Goal: Information Seeking & Learning: Check status

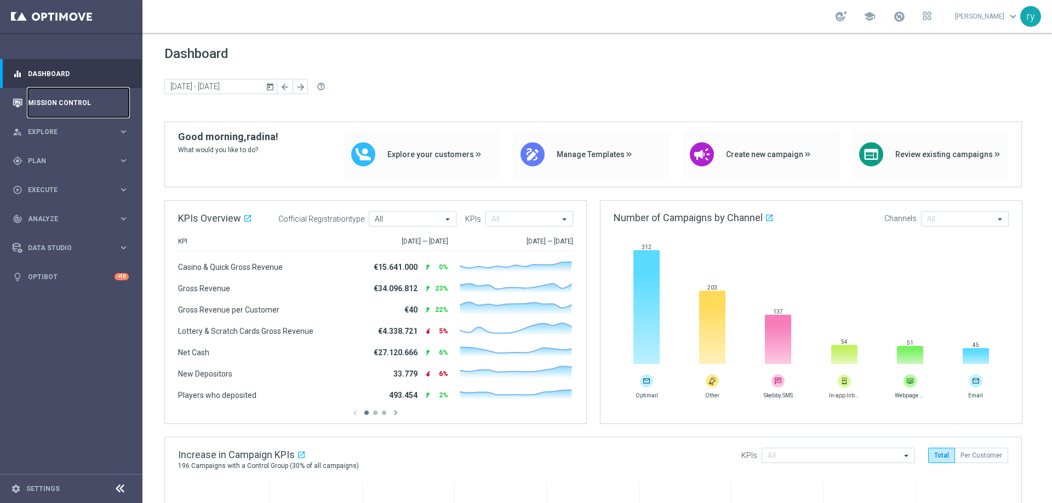
click at [74, 96] on link "Mission Control" at bounding box center [78, 102] width 101 height 29
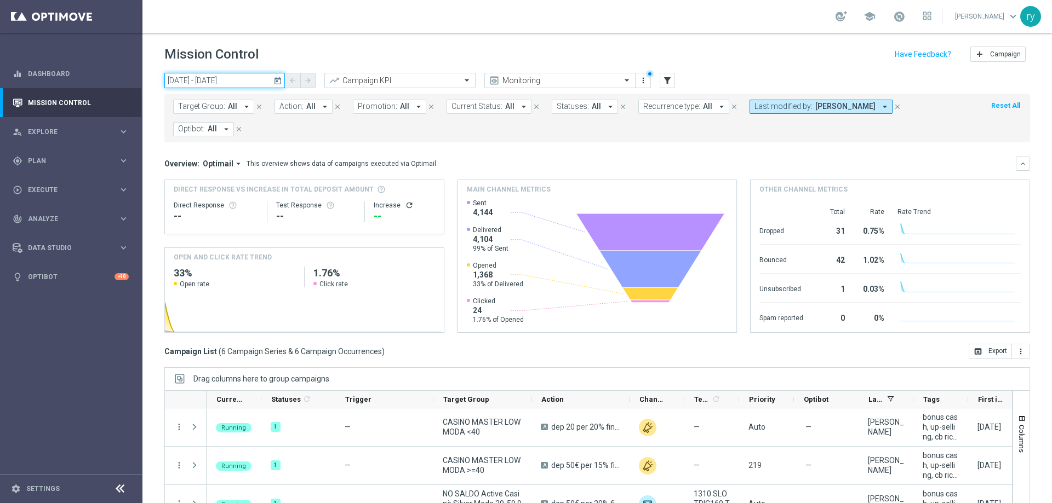
click at [229, 87] on input "13 Oct 2025 - 10 Nov 2025" at bounding box center [224, 80] width 121 height 15
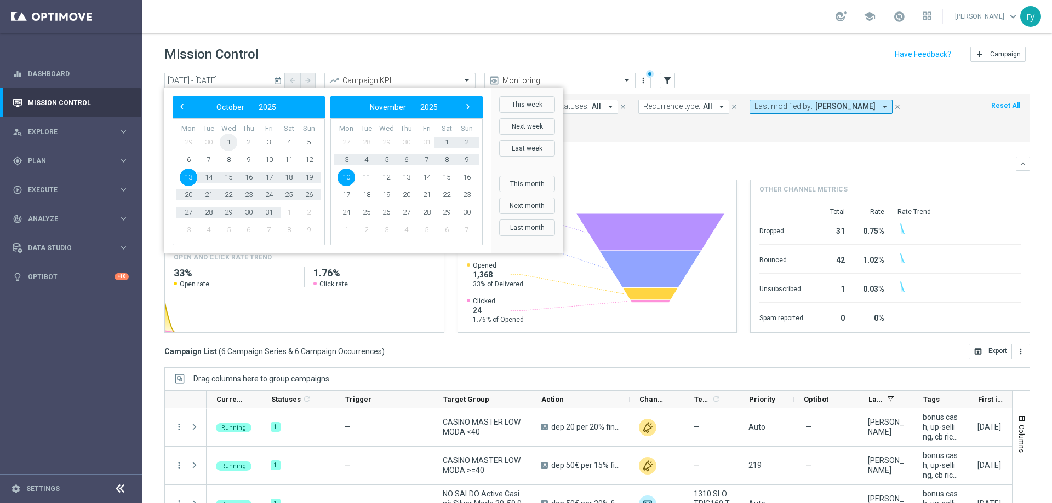
click at [228, 137] on span "1" at bounding box center [229, 143] width 18 height 18
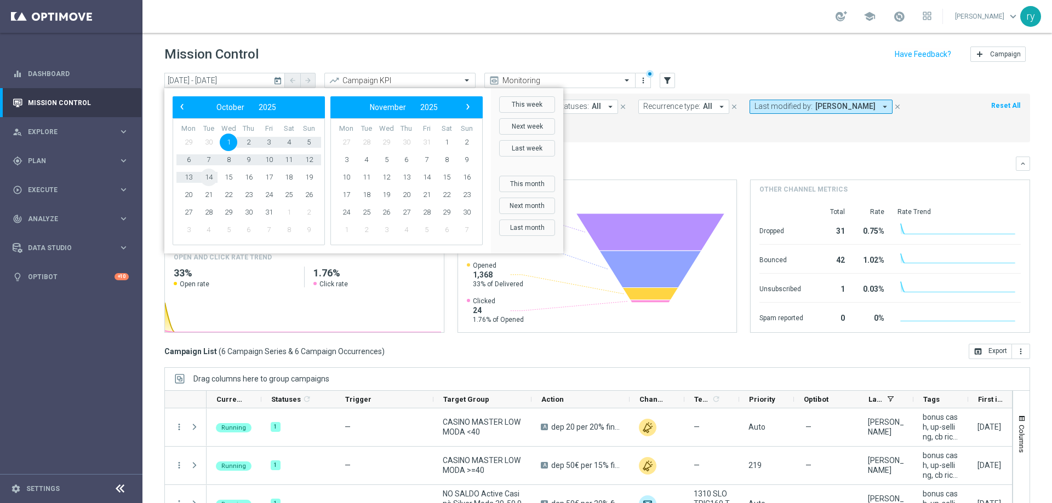
click at [217, 175] on span "14" at bounding box center [209, 178] width 18 height 18
type input "01 Oct 2025 - 14 Oct 2025"
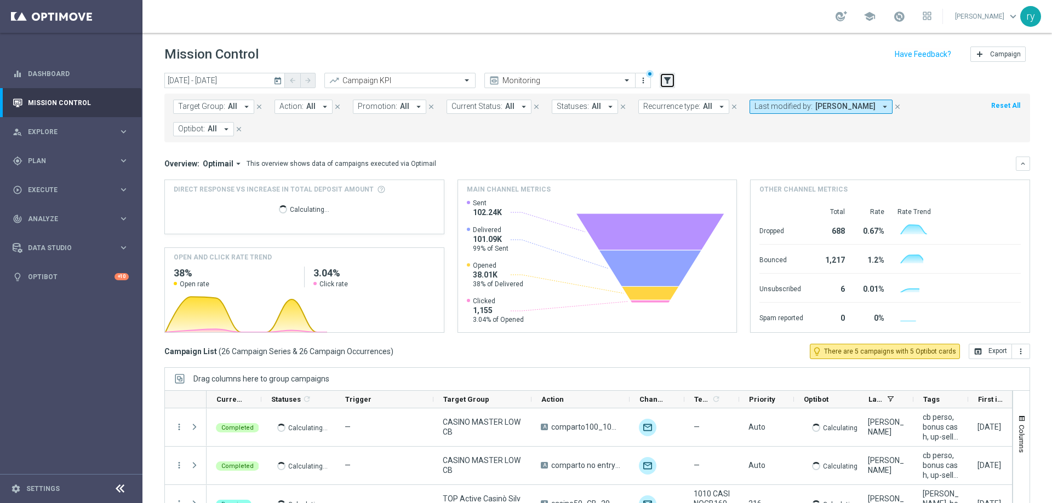
click at [662, 76] on icon "filter_alt" at bounding box center [667, 81] width 10 height 10
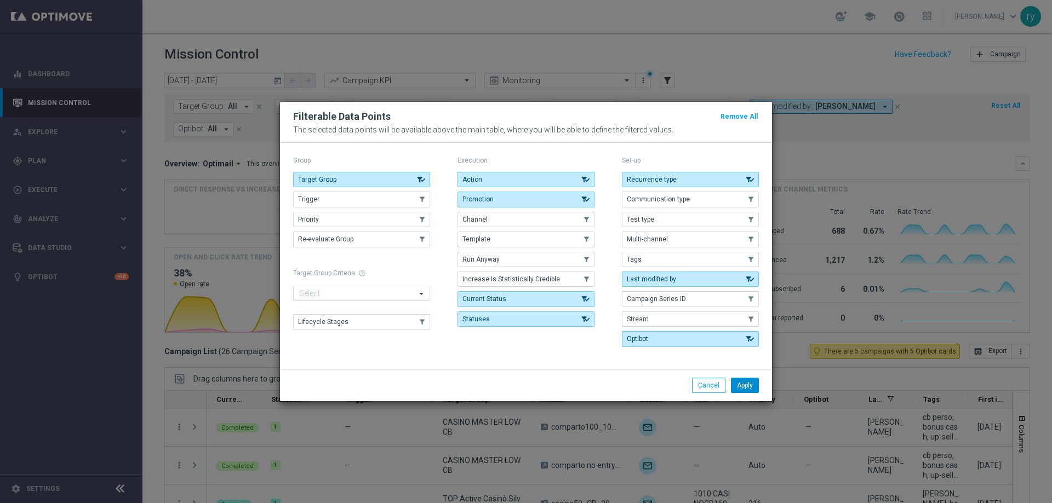
click at [747, 388] on button "Apply" at bounding box center [745, 385] width 28 height 15
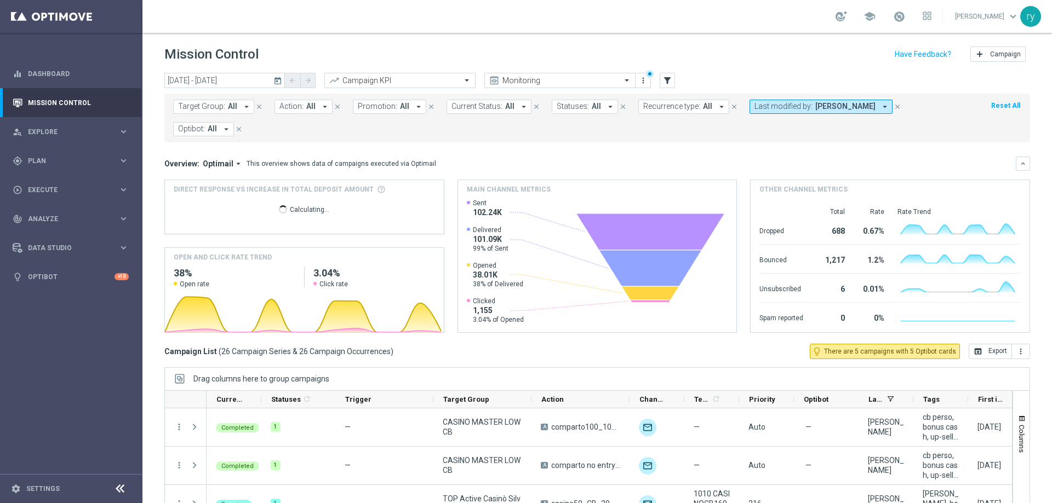
click at [414, 112] on button "Promotion: All arrow_drop_down" at bounding box center [389, 107] width 73 height 14
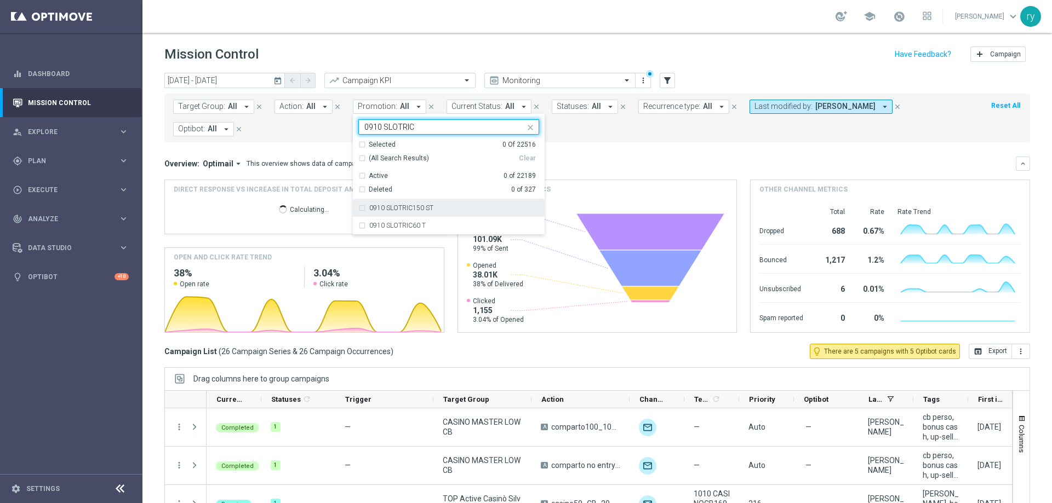
click at [426, 205] on label "0910 SLOTRIC150 ST" at bounding box center [401, 208] width 64 height 7
type input "0910 SLOTRIC"
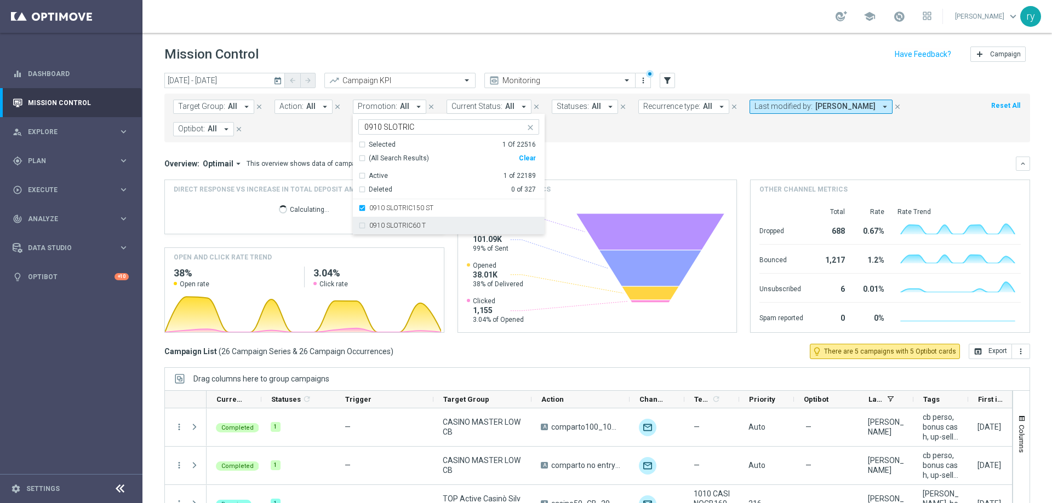
click at [416, 224] on label "0910 SLOTRIC60 T" at bounding box center [397, 225] width 56 height 7
click at [583, 129] on form "Target Group: All arrow_drop_down close Action: All arrow_drop_down close Promo…" at bounding box center [572, 118] width 799 height 37
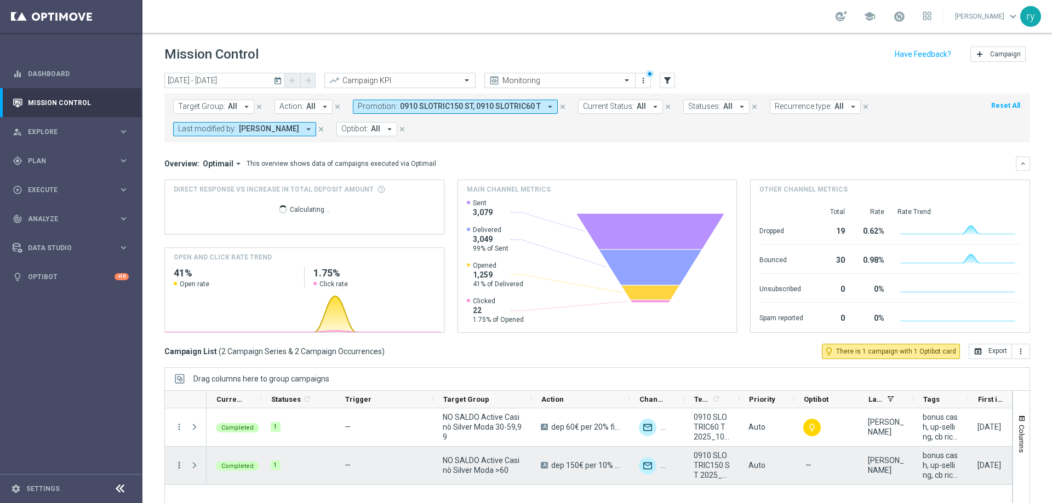
click at [176, 466] on icon "more_vert" at bounding box center [179, 466] width 10 height 10
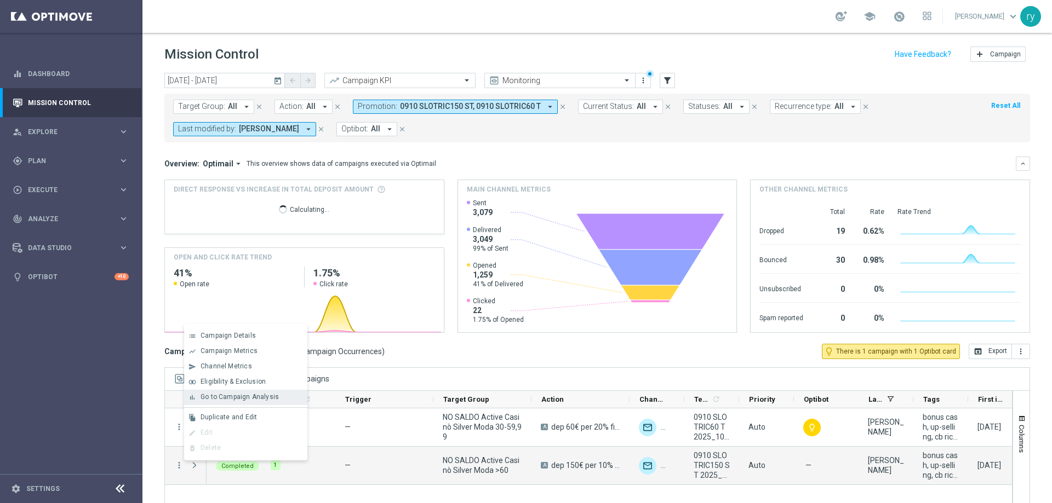
click at [220, 390] on div "bar_chart Go to Campaign Analysis" at bounding box center [245, 397] width 123 height 15
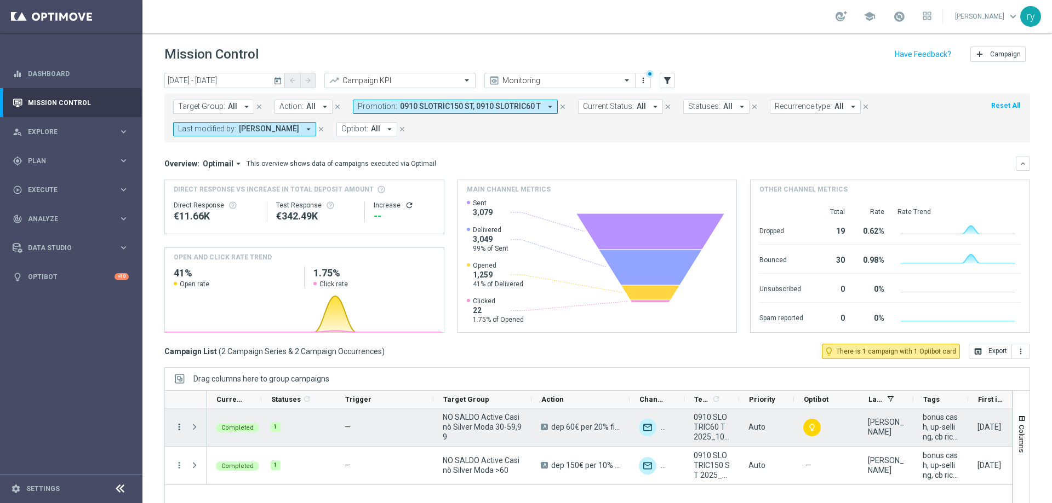
click at [179, 426] on icon "more_vert" at bounding box center [179, 427] width 10 height 10
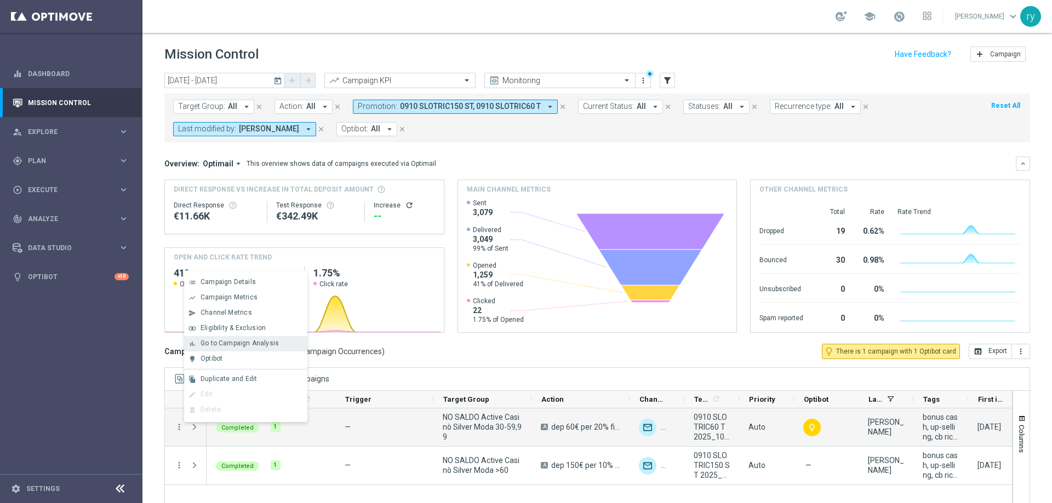
click at [228, 343] on span "Go to Campaign Analysis" at bounding box center [239, 344] width 78 height 8
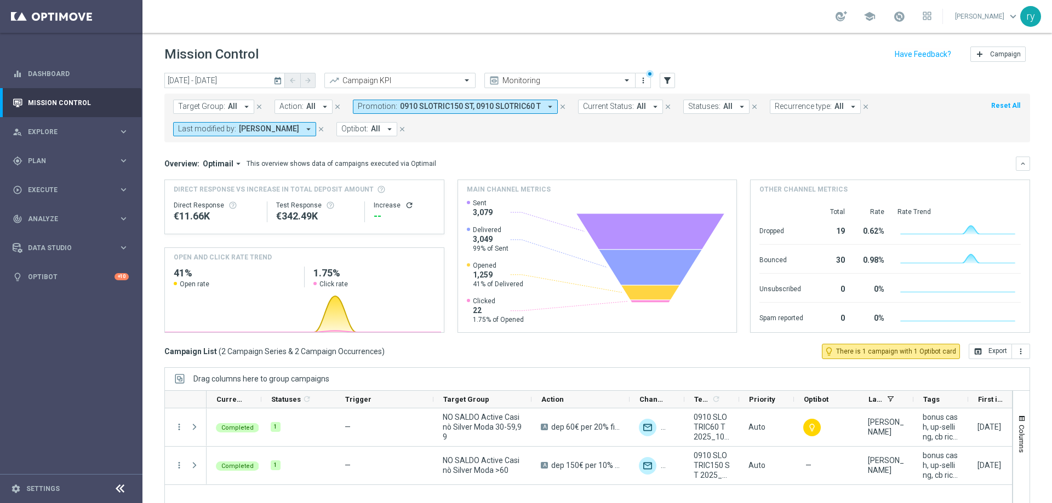
click at [545, 106] on icon "arrow_drop_down" at bounding box center [550, 107] width 10 height 10
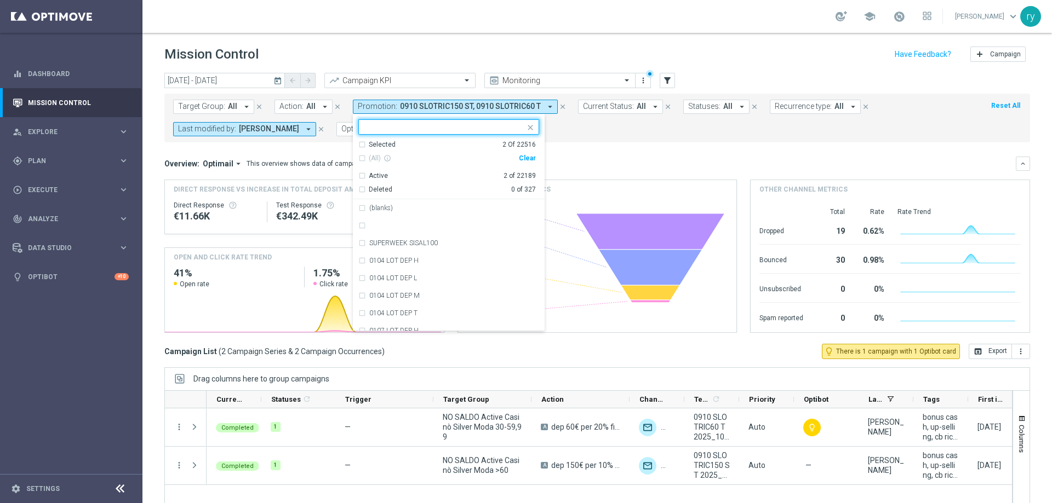
click at [0, 0] on div "Clear" at bounding box center [0, 0] width 0 height 0
click at [399, 128] on input "text" at bounding box center [444, 127] width 160 height 9
paste input "1-W RICARICA20 L"
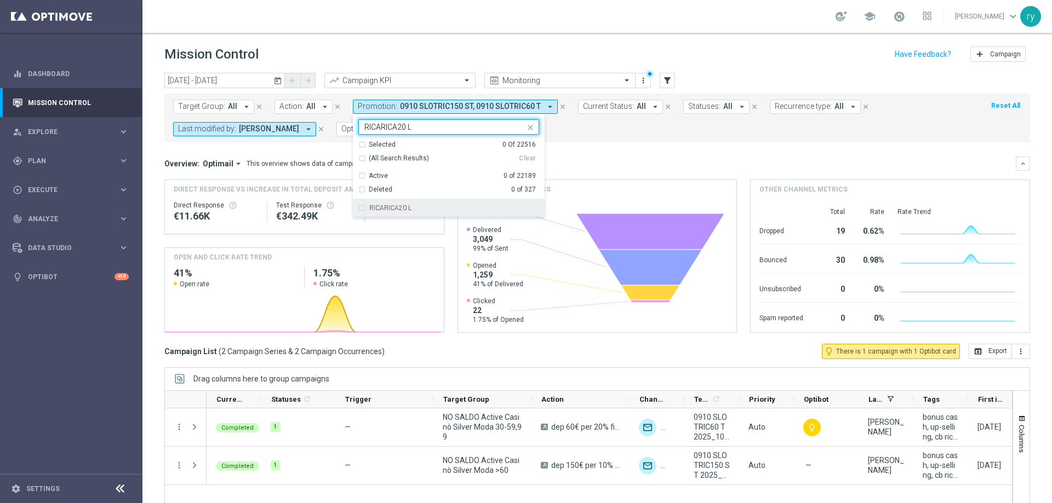
click at [400, 203] on div "RICARICA20 L" at bounding box center [448, 208] width 181 height 18
type input "RICARICA20 L"
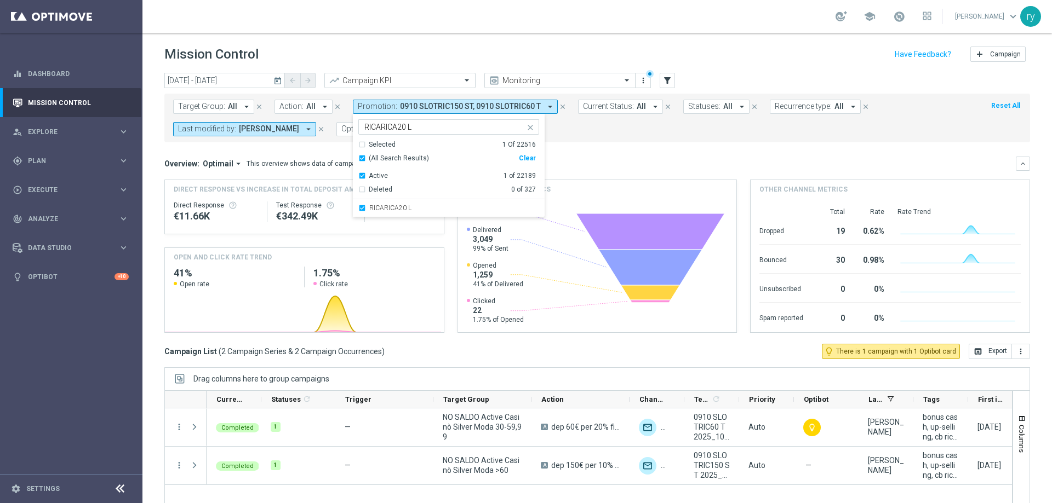
click at [561, 140] on div "Target Group: All arrow_drop_down close Action: All arrow_drop_down close Promo…" at bounding box center [596, 118] width 865 height 49
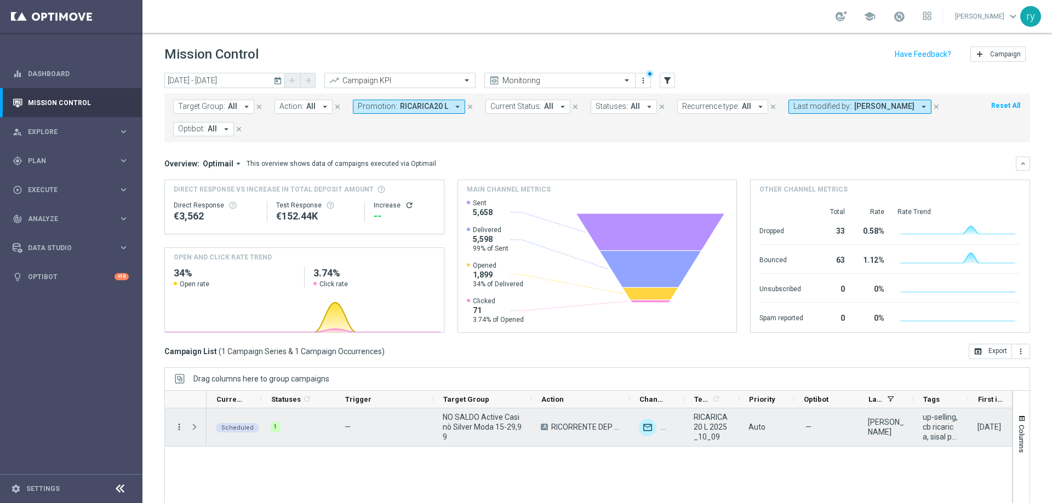
click at [179, 424] on icon "more_vert" at bounding box center [179, 427] width 10 height 10
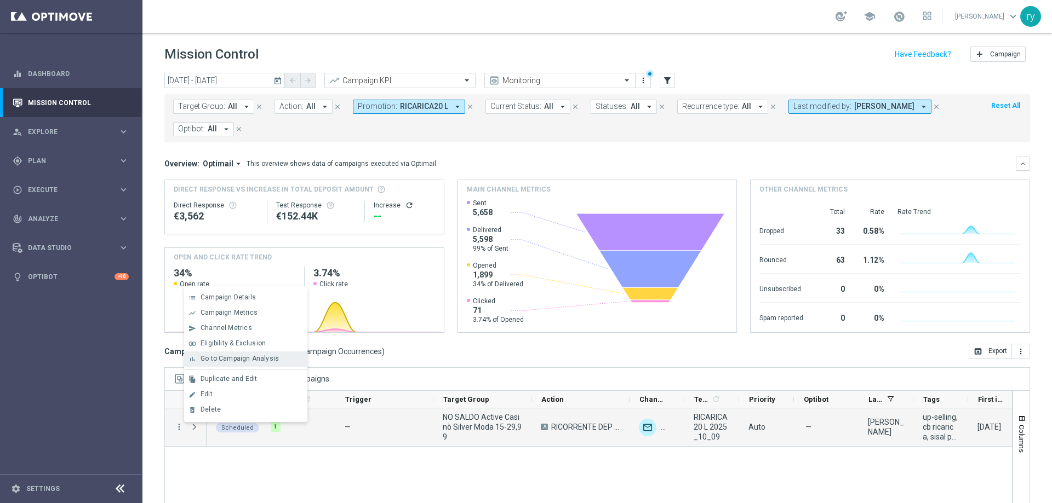
click at [211, 362] on span "Go to Campaign Analysis" at bounding box center [239, 359] width 78 height 8
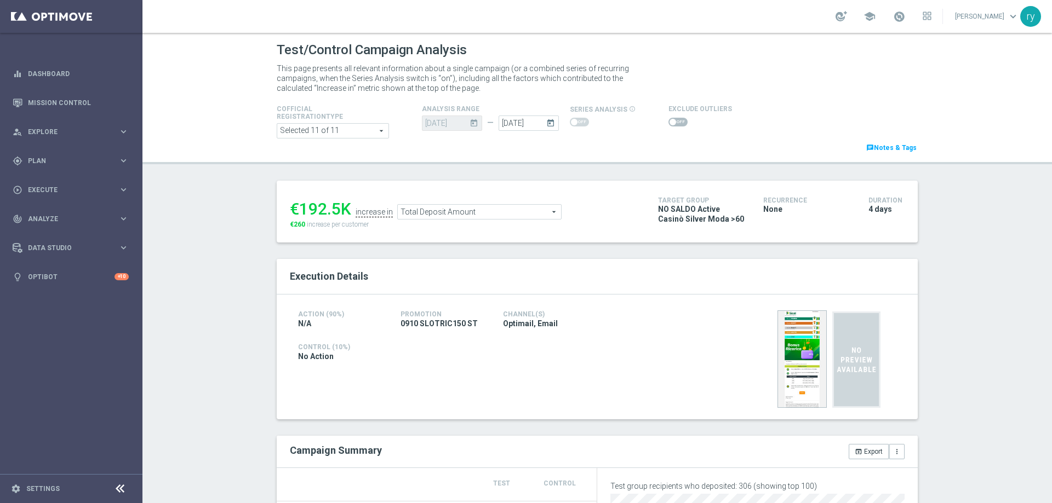
drag, startPoint x: 334, startPoint y: 205, endPoint x: 297, endPoint y: 201, distance: 36.4
click at [297, 201] on div "€192.5K" at bounding box center [320, 209] width 61 height 20
copy div "192.5"
click at [443, 211] on span "Total Deposit Amount" at bounding box center [479, 212] width 163 height 14
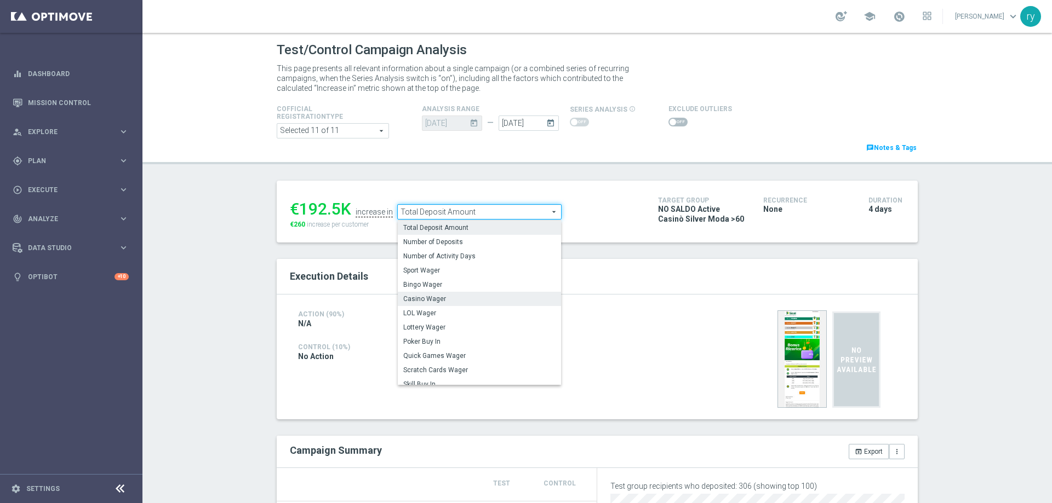
click at [448, 300] on span "Casino Wager" at bounding box center [479, 299] width 152 height 9
type input "Casino Wager"
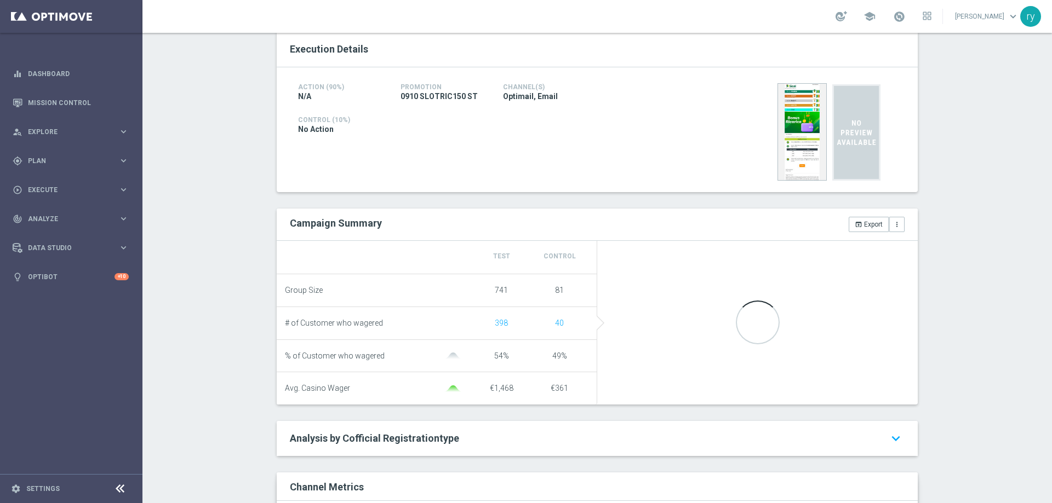
scroll to position [55, 0]
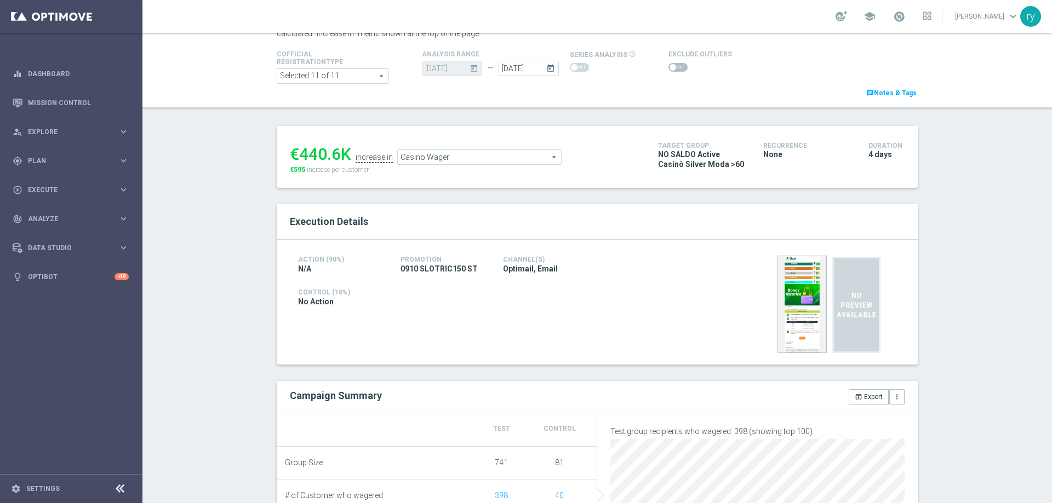
click at [669, 66] on span at bounding box center [672, 67] width 7 height 7
click at [668, 66] on input "checkbox" at bounding box center [677, 67] width 19 height 9
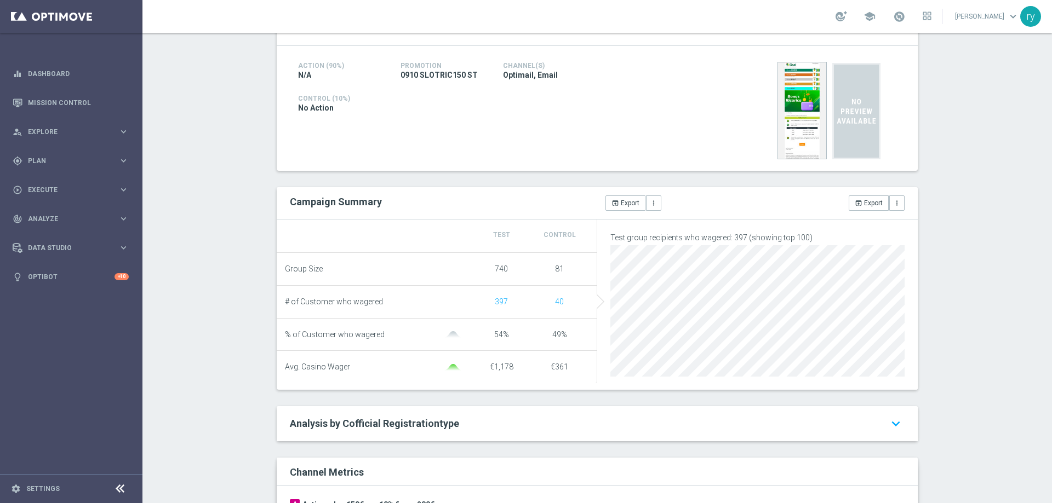
scroll to position [0, 0]
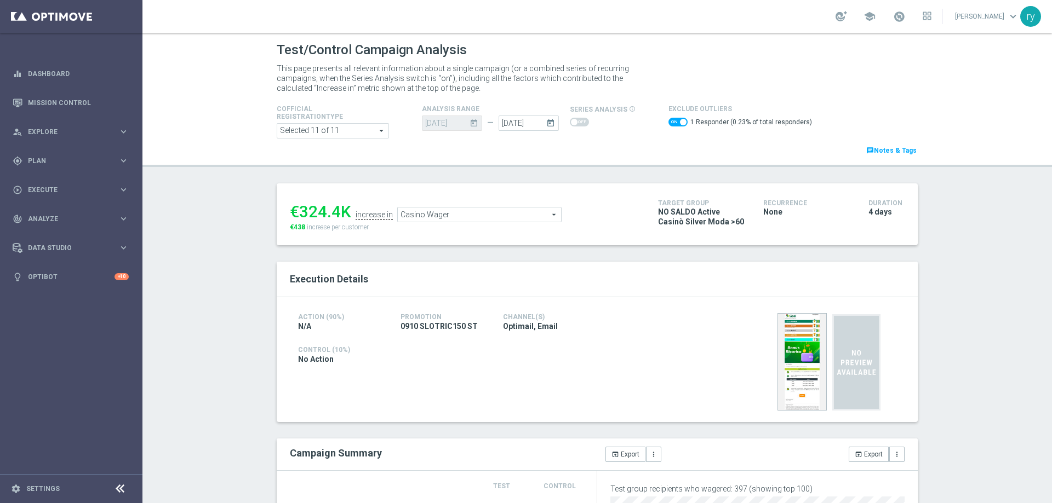
click at [668, 122] on span at bounding box center [677, 122] width 19 height 9
click at [668, 122] on input "checkbox" at bounding box center [677, 122] width 19 height 9
checkbox input "false"
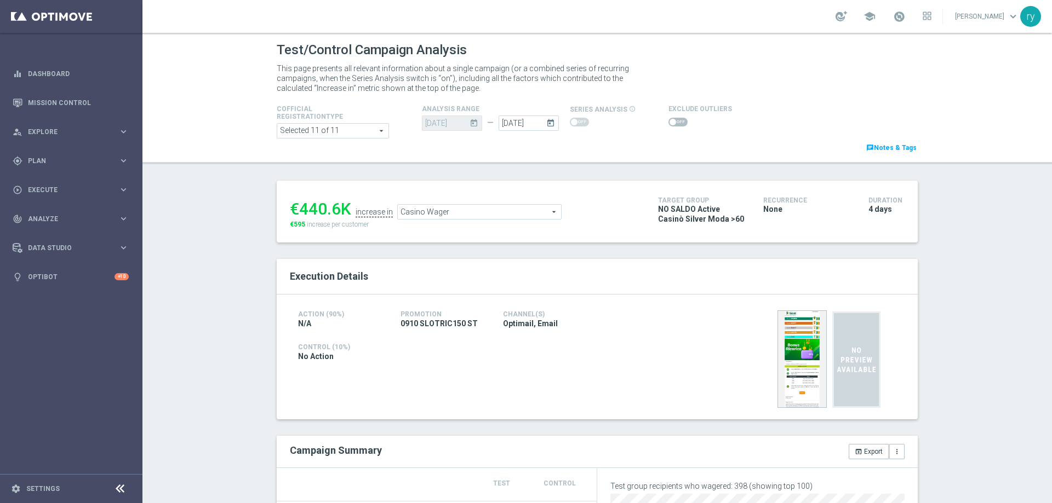
drag, startPoint x: 336, startPoint y: 205, endPoint x: 296, endPoint y: 210, distance: 40.3
click at [296, 210] on div "€440.6K" at bounding box center [320, 209] width 61 height 20
copy div "440.6"
click at [406, 211] on span "Casino Wager" at bounding box center [479, 212] width 163 height 14
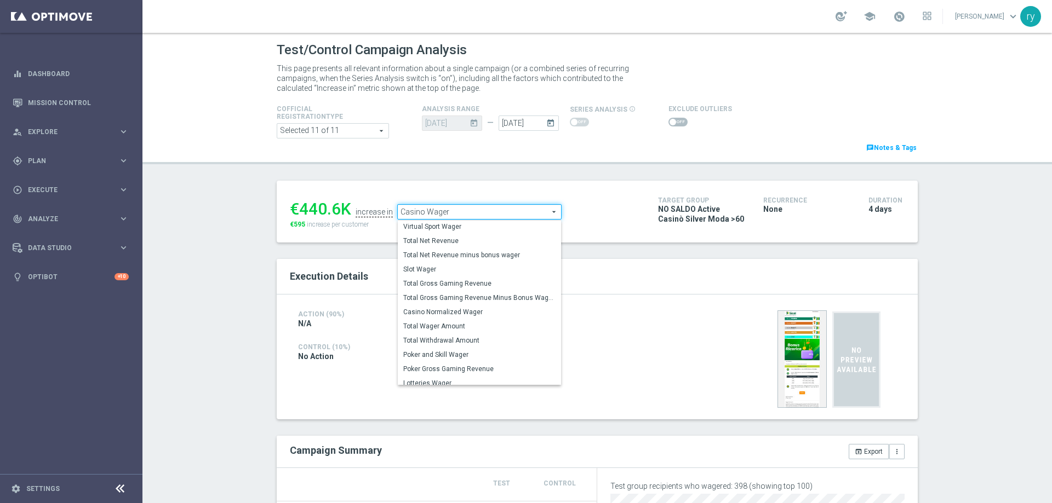
scroll to position [171, 0]
click at [442, 292] on span "Total Gross Gaming Revenue Minus Bonus Wagared" at bounding box center [479, 292] width 152 height 9
type input "Total Gross Gaming Revenue Minus Bonus Wagared"
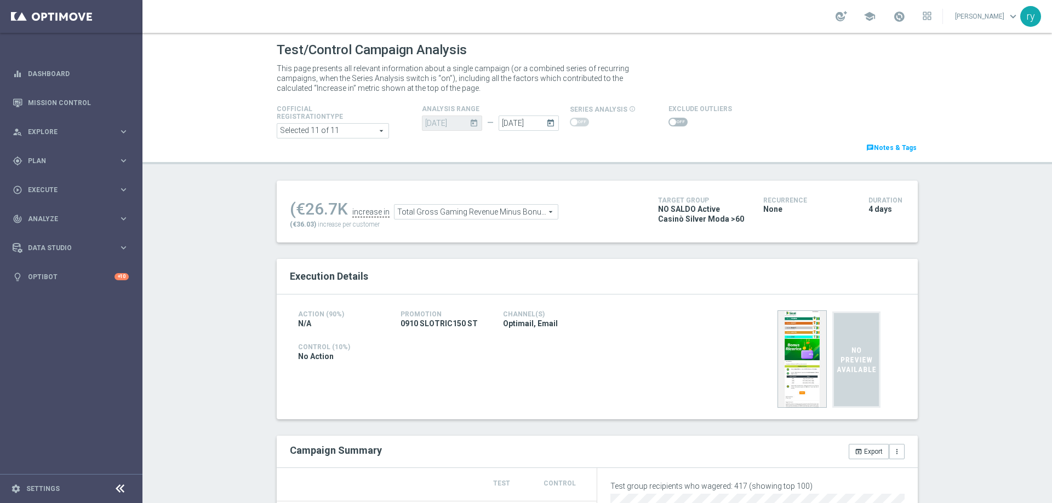
click at [669, 119] on span at bounding box center [672, 122] width 7 height 7
click at [668, 118] on input "checkbox" at bounding box center [677, 122] width 19 height 9
checkbox input "true"
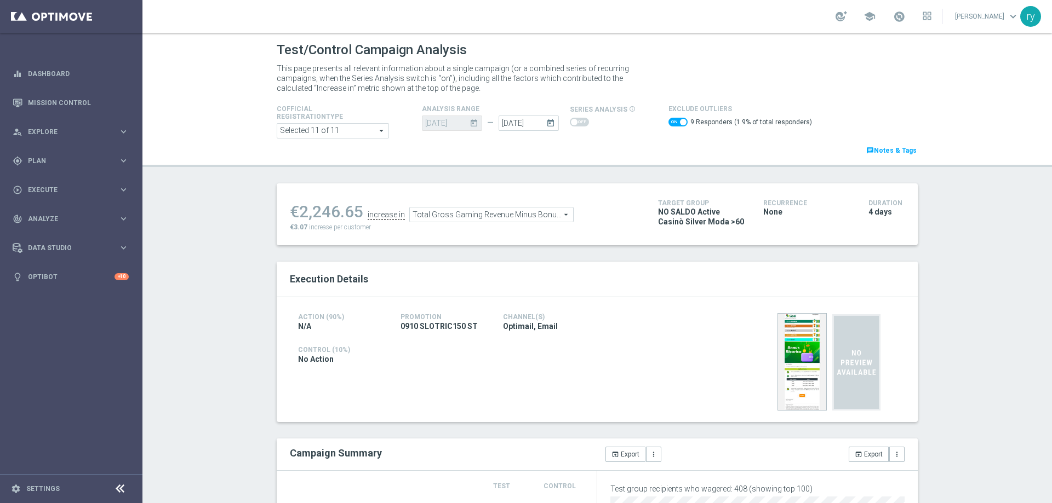
drag, startPoint x: 356, startPoint y: 208, endPoint x: 297, endPoint y: 210, distance: 58.7
click at [297, 210] on div "€2,246.65" at bounding box center [326, 212] width 73 height 20
copy div "2,246.65"
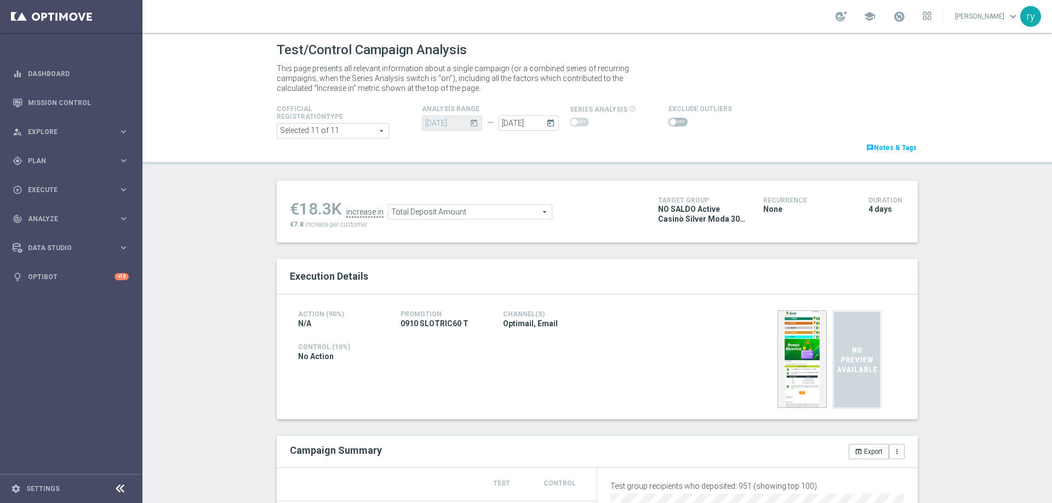
click at [670, 117] on div at bounding box center [700, 122] width 64 height 13
click at [670, 122] on span at bounding box center [677, 122] width 19 height 9
click at [670, 122] on input "checkbox" at bounding box center [677, 122] width 19 height 9
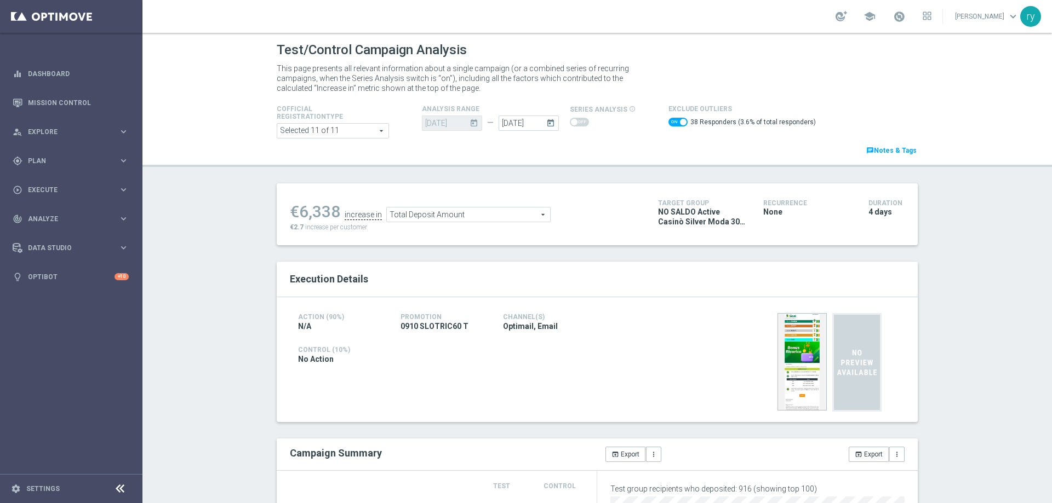
click at [668, 119] on span at bounding box center [677, 122] width 19 height 9
click at [668, 119] on input "checkbox" at bounding box center [677, 122] width 19 height 9
checkbox input "false"
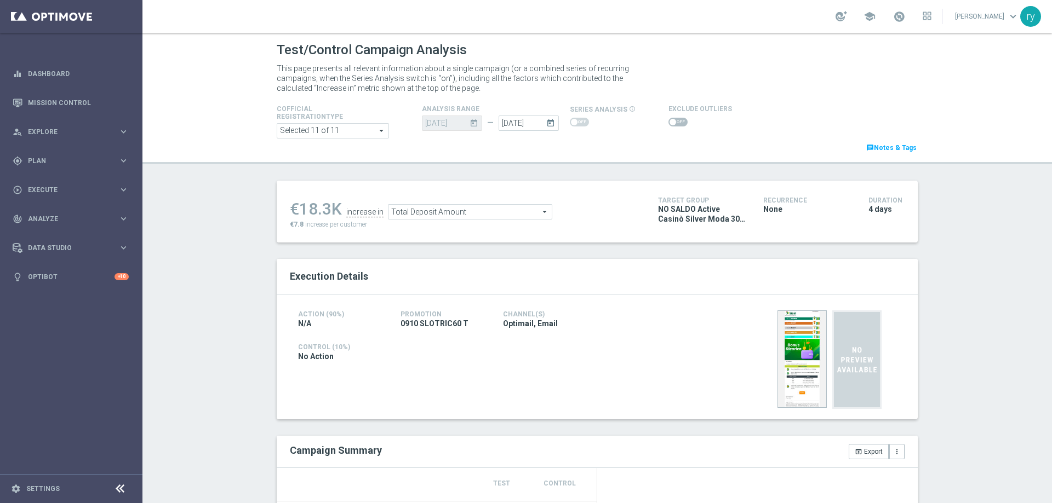
click at [324, 209] on div "€18.3K" at bounding box center [316, 209] width 52 height 20
drag, startPoint x: 324, startPoint y: 209, endPoint x: 315, endPoint y: 210, distance: 9.3
click at [314, 210] on div "€18.3K" at bounding box center [316, 209] width 52 height 20
drag, startPoint x: 315, startPoint y: 210, endPoint x: 326, endPoint y: 208, distance: 11.2
click at [316, 210] on div "€18.3K" at bounding box center [316, 209] width 52 height 20
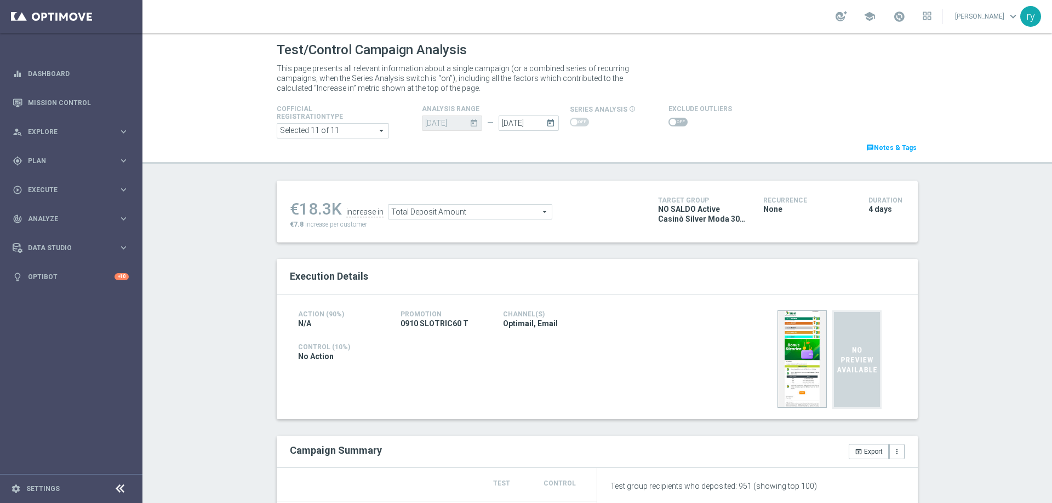
click at [329, 208] on div "€18.3K" at bounding box center [316, 209] width 52 height 20
drag, startPoint x: 323, startPoint y: 208, endPoint x: 296, endPoint y: 211, distance: 27.0
click at [296, 211] on div "€18.3K" at bounding box center [316, 209] width 52 height 20
copy div "18.3"
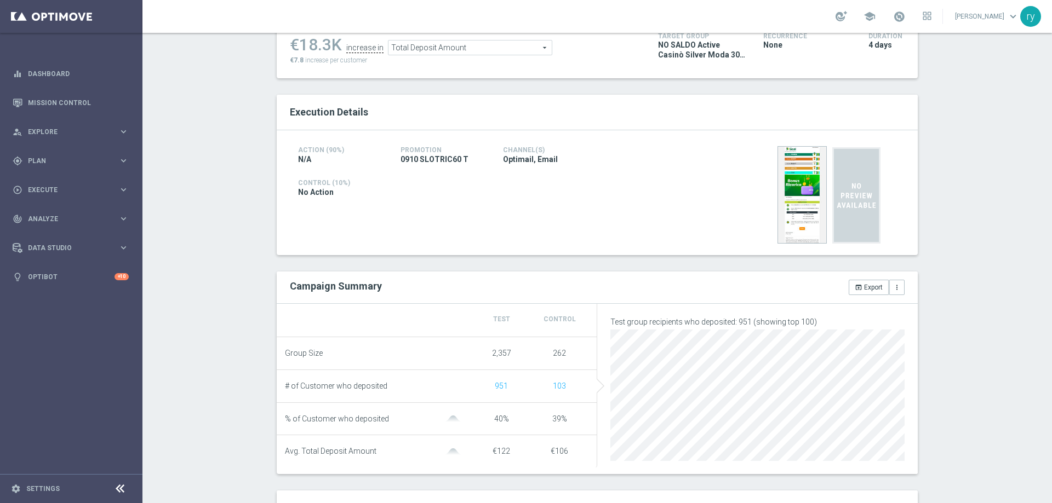
scroll to position [55, 0]
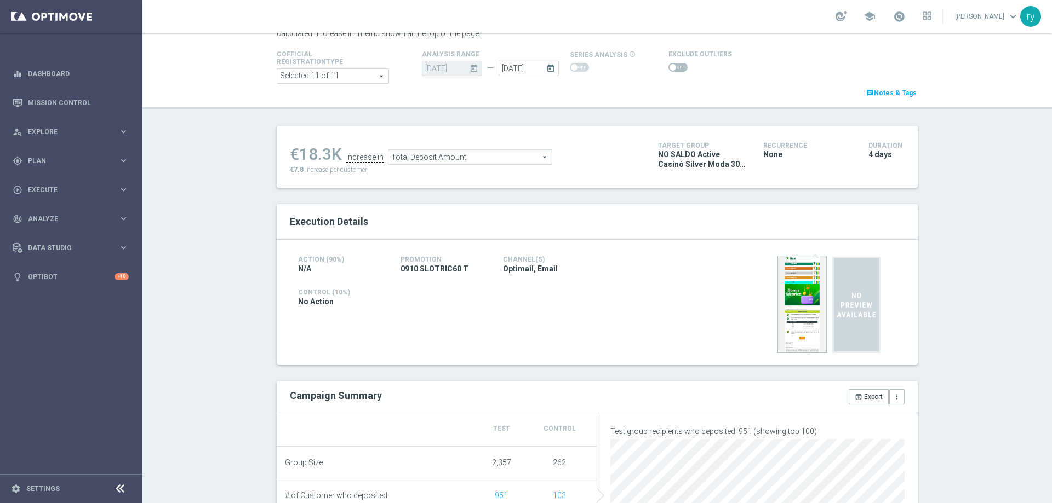
click at [463, 153] on span "Total Deposit Amount" at bounding box center [469, 157] width 163 height 14
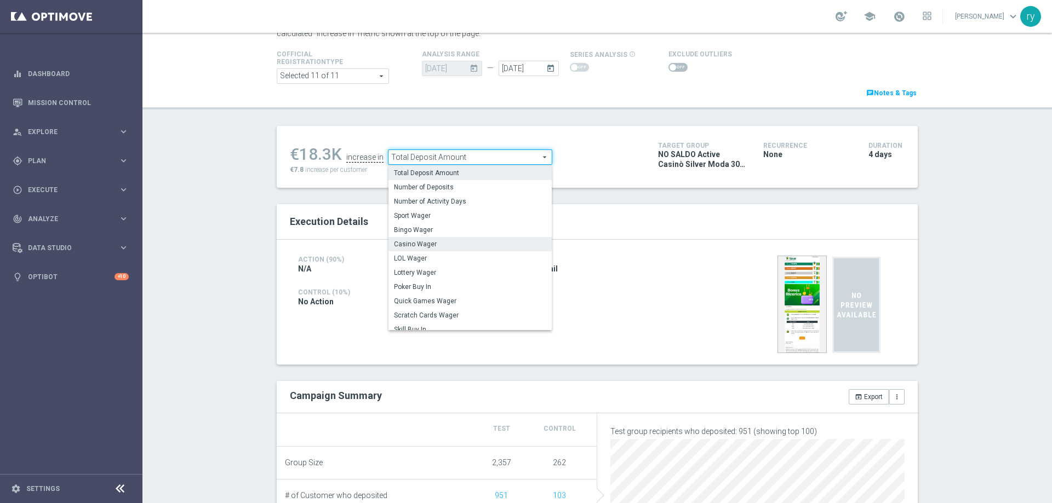
click at [452, 242] on span "Casino Wager" at bounding box center [470, 244] width 152 height 9
type input "Casino Wager"
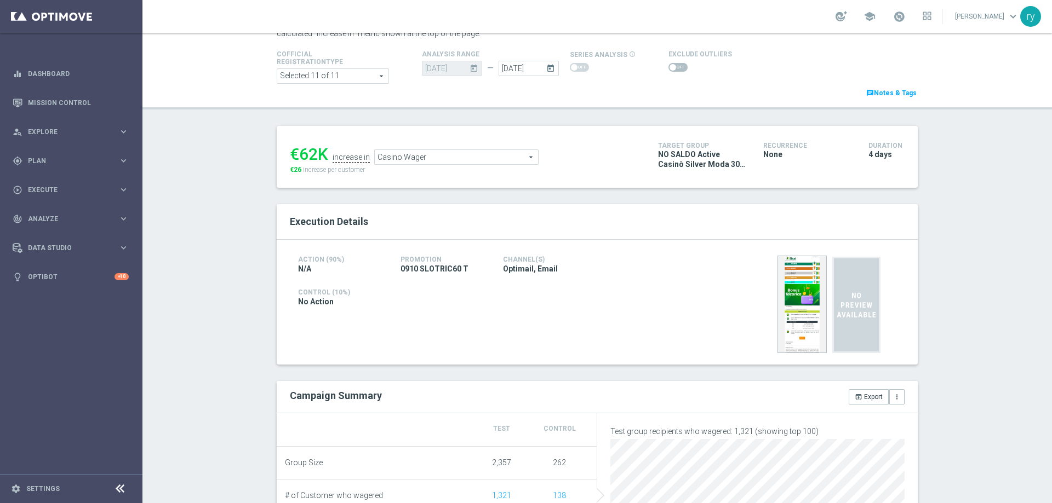
scroll to position [55, 0]
click at [668, 64] on span at bounding box center [677, 67] width 19 height 9
click at [668, 64] on input "checkbox" at bounding box center [677, 67] width 19 height 9
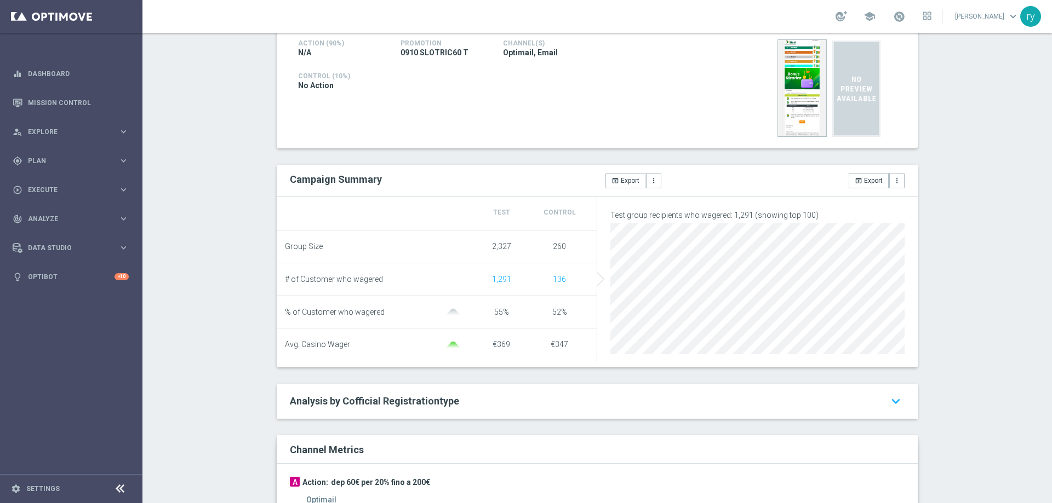
scroll to position [0, 0]
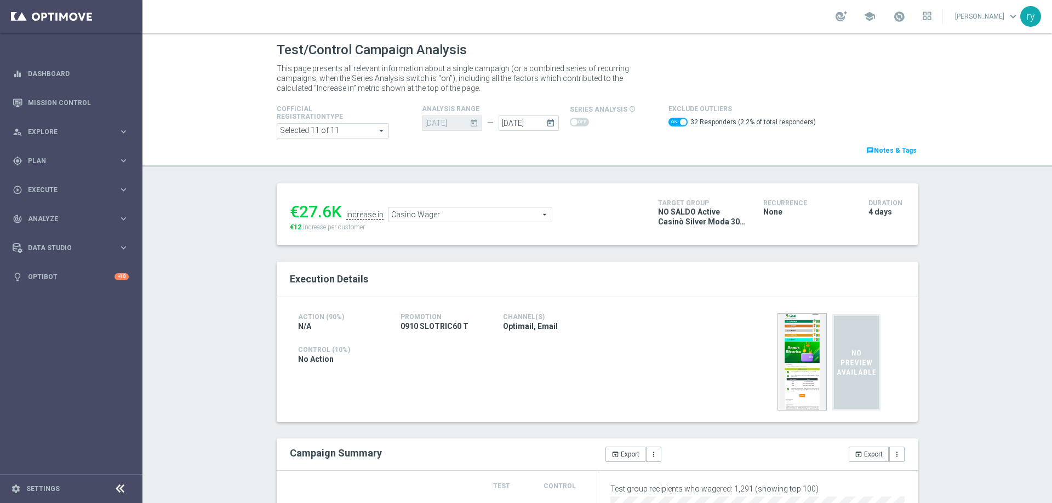
click at [668, 124] on span at bounding box center [677, 122] width 19 height 9
click at [668, 124] on input "checkbox" at bounding box center [677, 122] width 19 height 9
checkbox input "false"
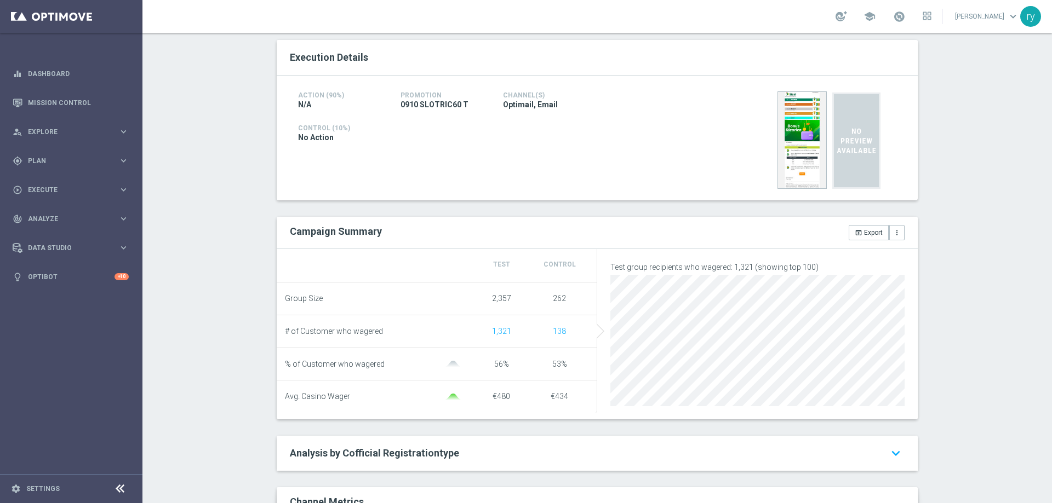
scroll to position [55, 0]
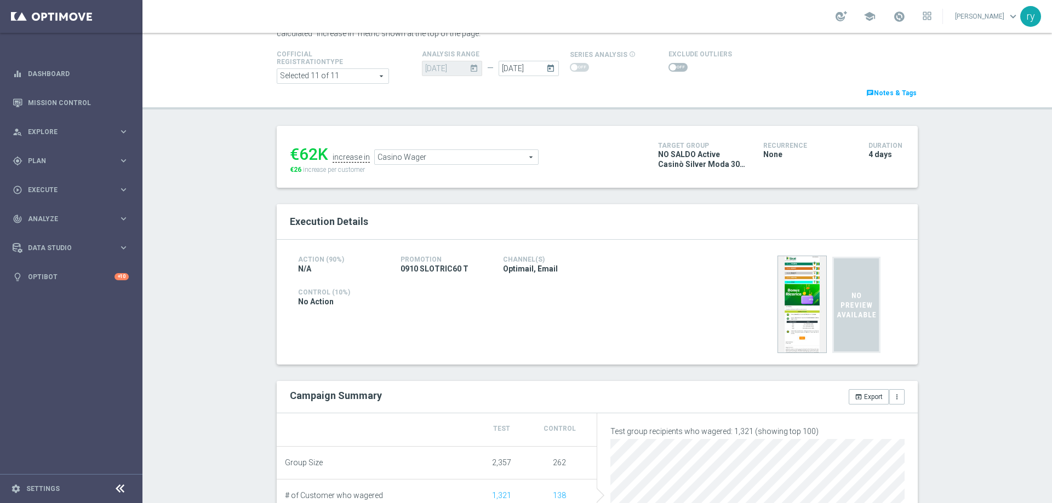
drag, startPoint x: 311, startPoint y: 152, endPoint x: 299, endPoint y: 152, distance: 11.5
click at [299, 152] on div "€62K" at bounding box center [309, 155] width 38 height 20
copy div "62"
click at [398, 163] on span "Casino Wager" at bounding box center [456, 157] width 163 height 14
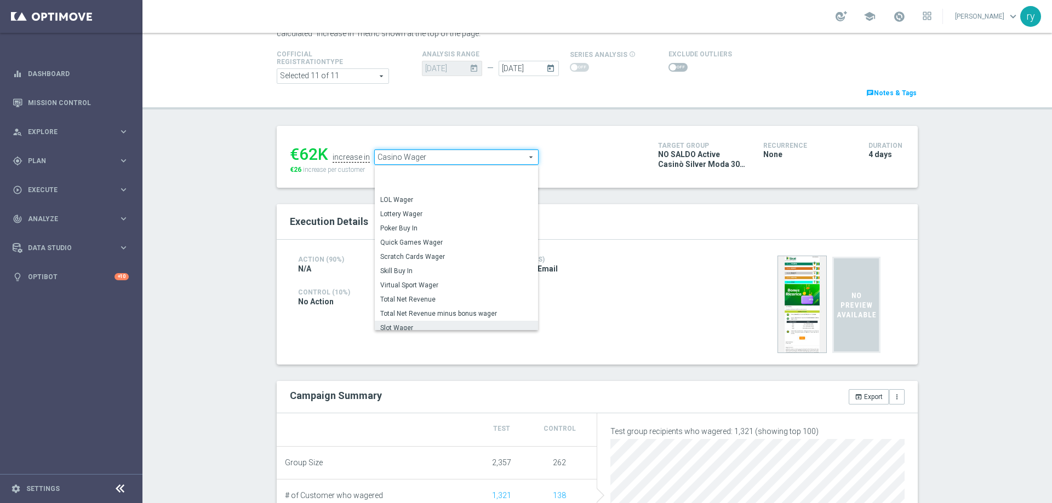
scroll to position [158, 0]
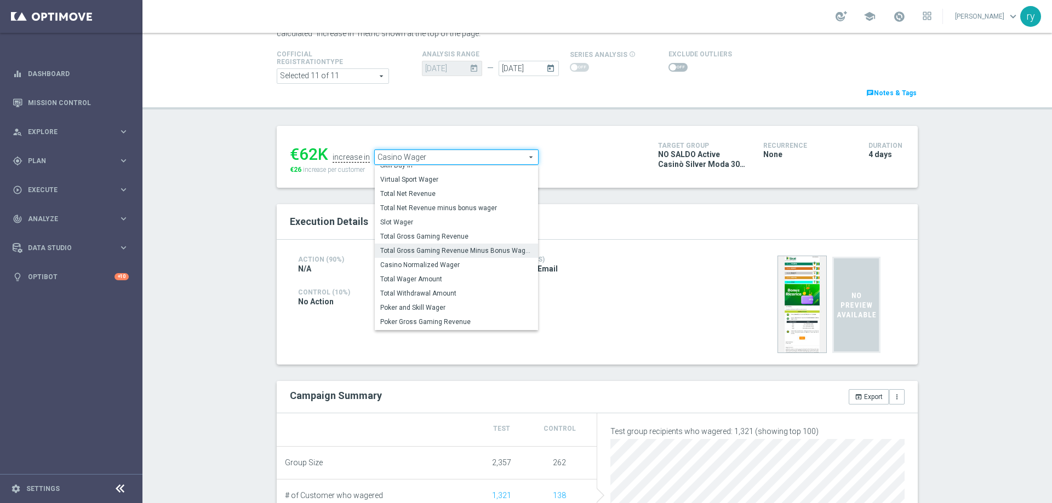
click at [417, 248] on span "Total Gross Gaming Revenue Minus Bonus Wagared" at bounding box center [456, 250] width 152 height 9
type input "Total Gross Gaming Revenue Minus Bonus Wagared"
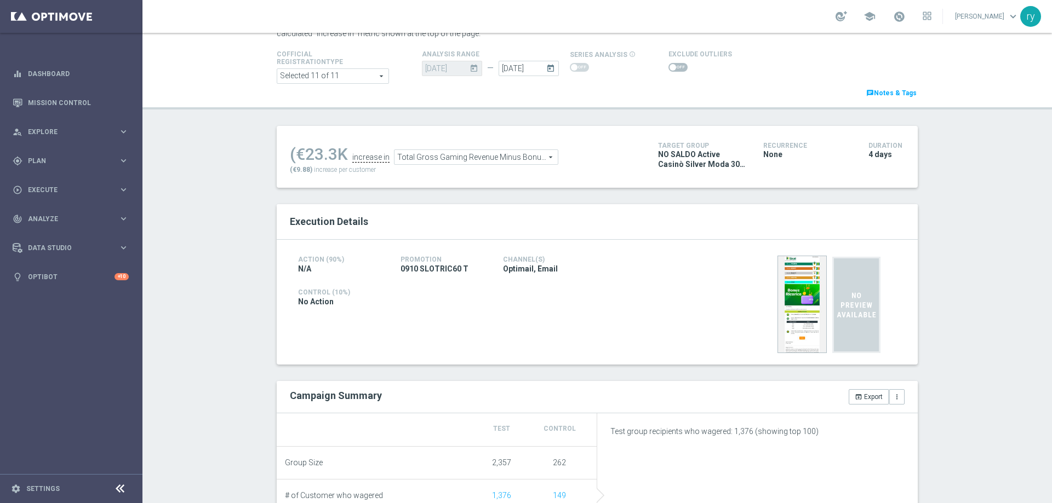
click at [669, 65] on span at bounding box center [672, 67] width 7 height 7
click at [668, 65] on input "checkbox" at bounding box center [677, 67] width 19 height 9
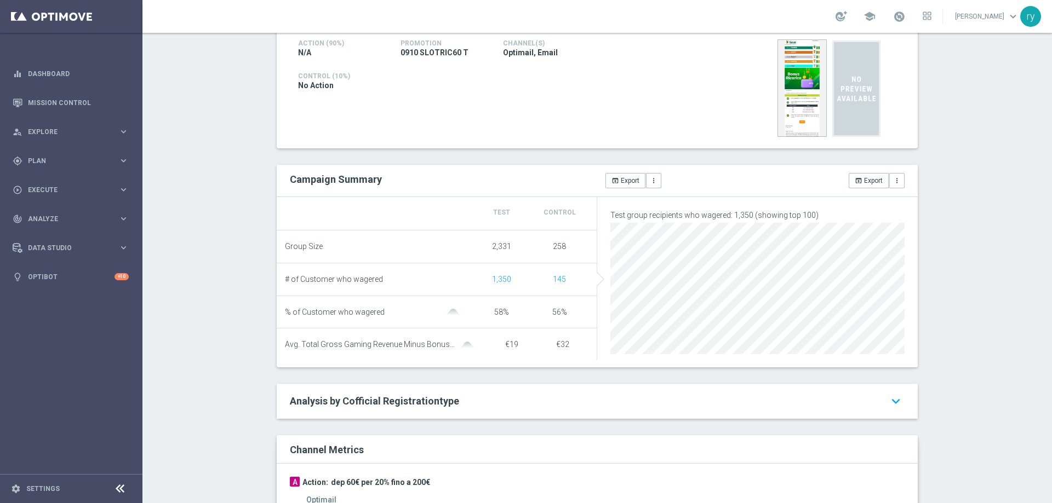
scroll to position [55, 0]
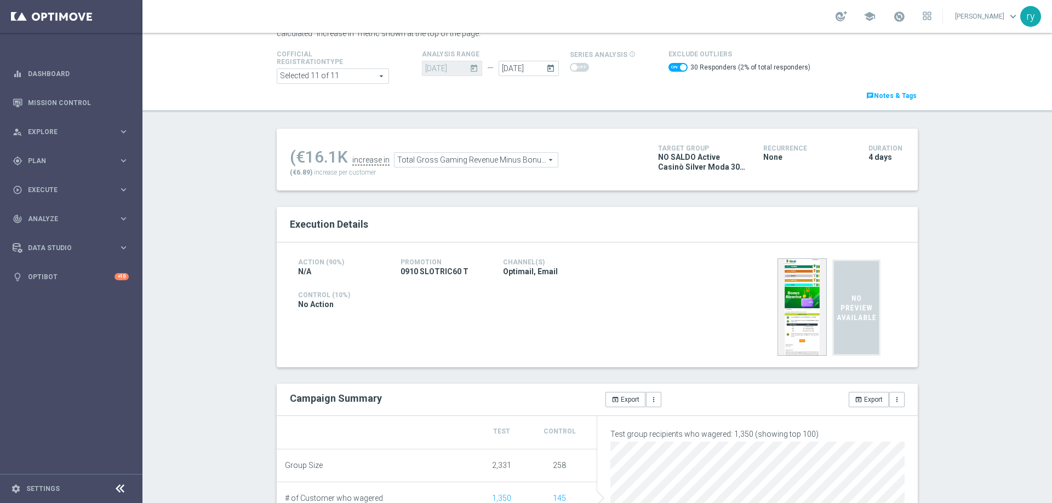
click at [672, 63] on span at bounding box center [677, 67] width 19 height 9
click at [672, 63] on input "checkbox" at bounding box center [677, 67] width 19 height 9
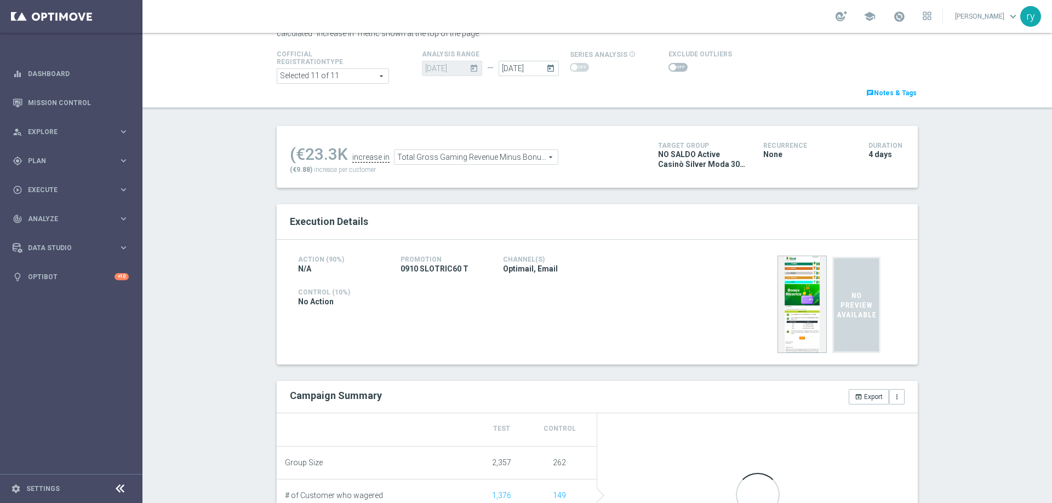
click at [670, 65] on span at bounding box center [677, 67] width 19 height 9
click at [670, 65] on input "checkbox" at bounding box center [677, 67] width 19 height 9
checkbox input "true"
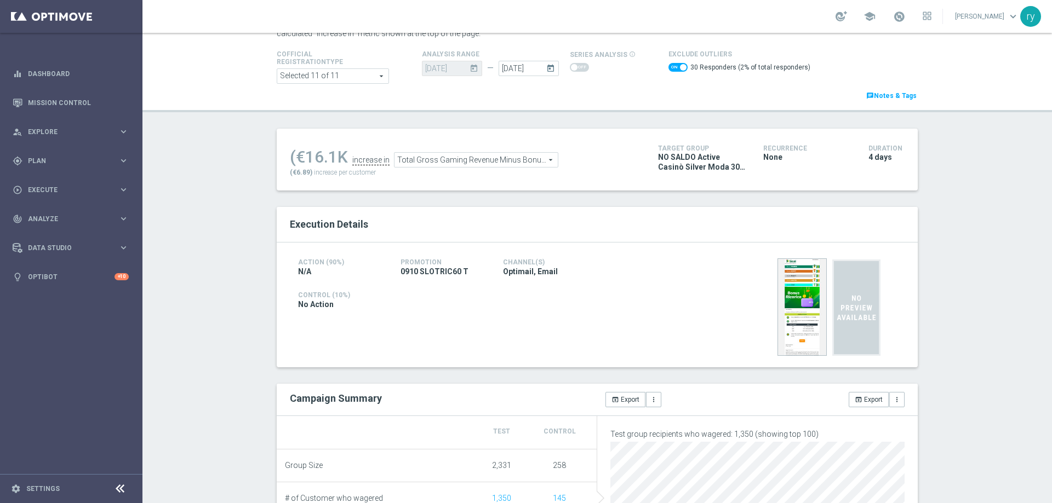
drag, startPoint x: 331, startPoint y: 154, endPoint x: 303, endPoint y: 158, distance: 27.7
click at [303, 158] on div "(€16.1K" at bounding box center [319, 157] width 58 height 20
copy div "16.1"
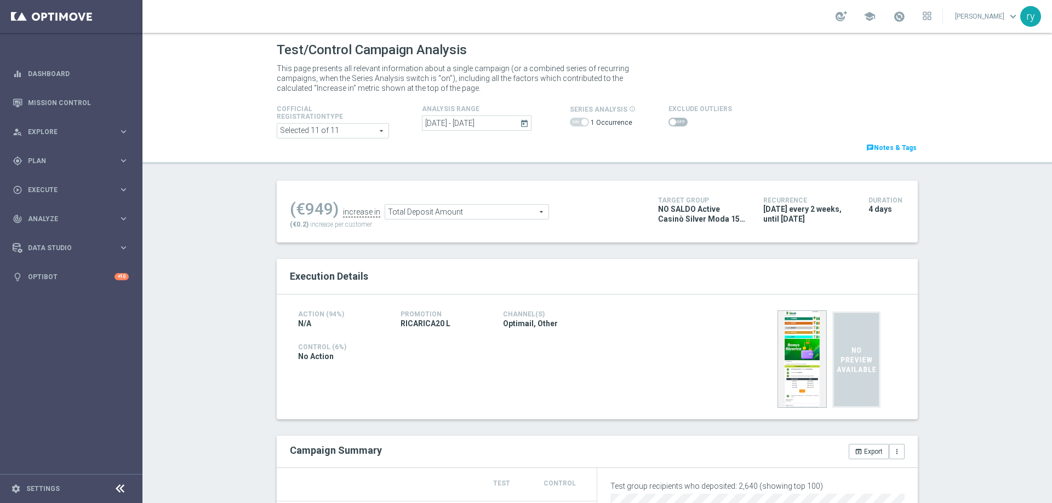
click at [571, 123] on span at bounding box center [579, 122] width 19 height 9
click at [575, 124] on span at bounding box center [579, 122] width 19 height 9
click at [576, 123] on span at bounding box center [579, 122] width 19 height 9
click at [525, 125] on icon "today" at bounding box center [525, 123] width 10 height 10
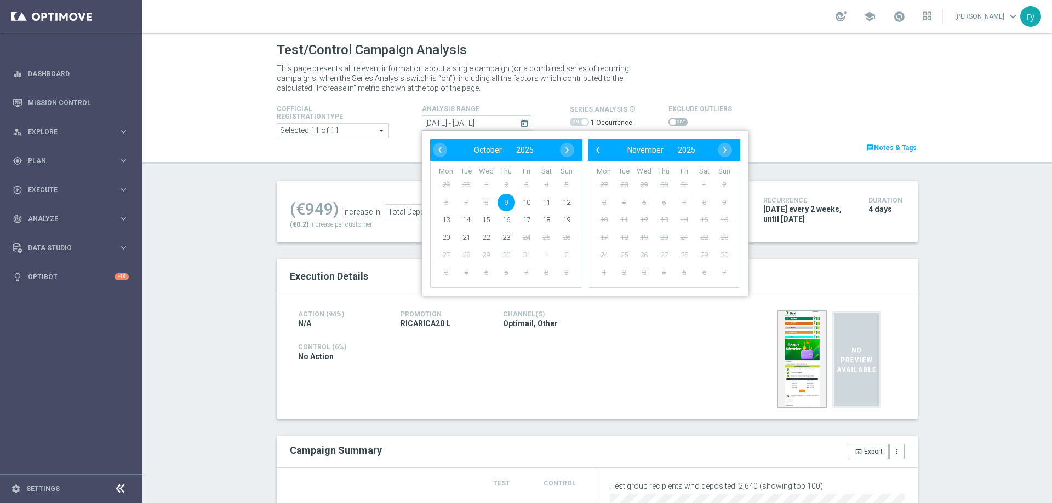
click at [506, 203] on span "9" at bounding box center [506, 203] width 18 height 18
click at [564, 200] on span "12" at bounding box center [567, 203] width 18 height 18
type input "09 Oct 2025 - 12 Oct 2025"
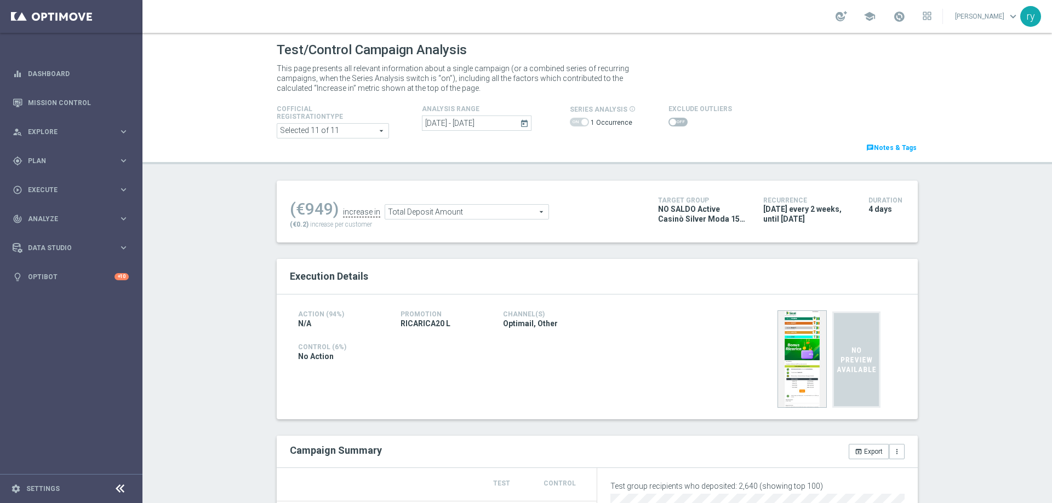
click at [575, 121] on span at bounding box center [579, 122] width 19 height 9
drag, startPoint x: 329, startPoint y: 208, endPoint x: 299, endPoint y: 208, distance: 30.1
click at [299, 208] on div "(€949)" at bounding box center [314, 209] width 49 height 20
copy div "949"
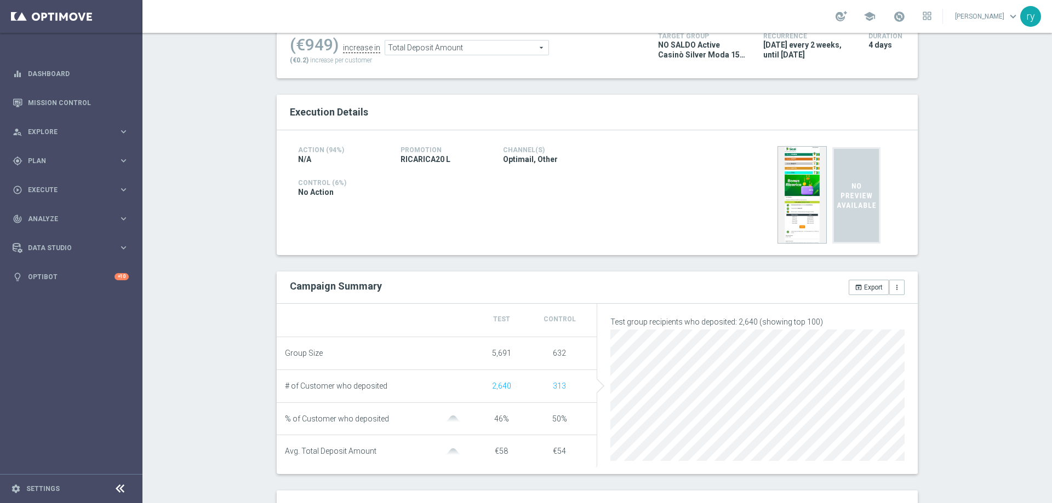
click at [456, 48] on span "Total Deposit Amount" at bounding box center [466, 48] width 163 height 14
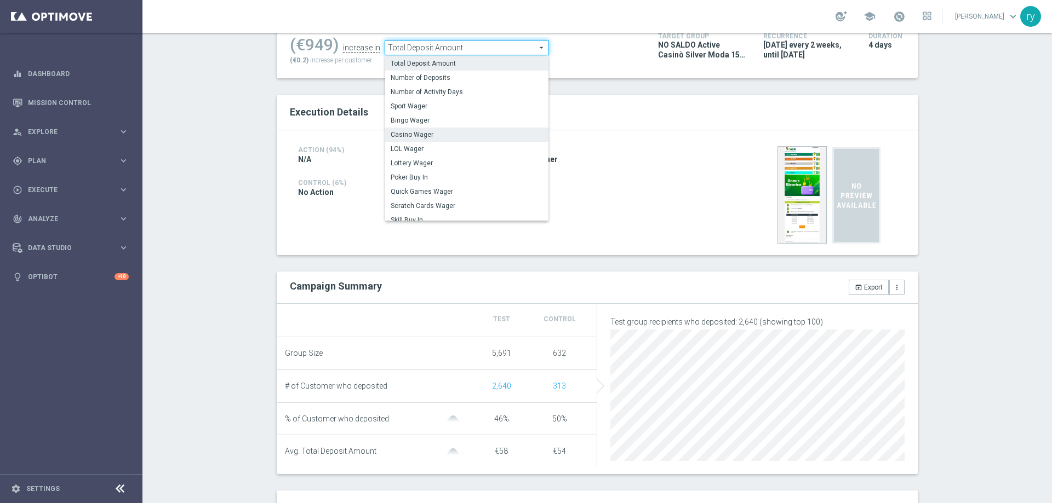
click at [444, 132] on span "Casino Wager" at bounding box center [467, 134] width 152 height 9
type input "Casino Wager"
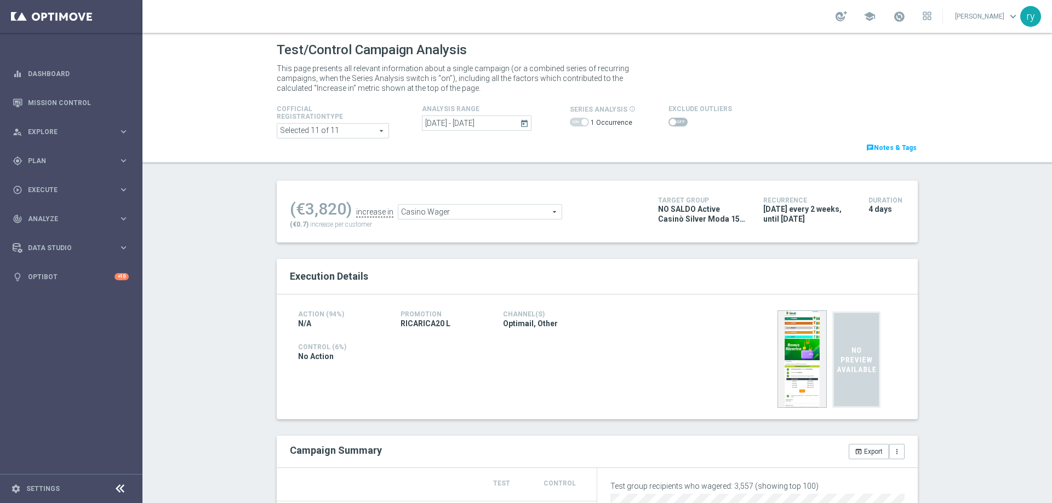
scroll to position [55, 0]
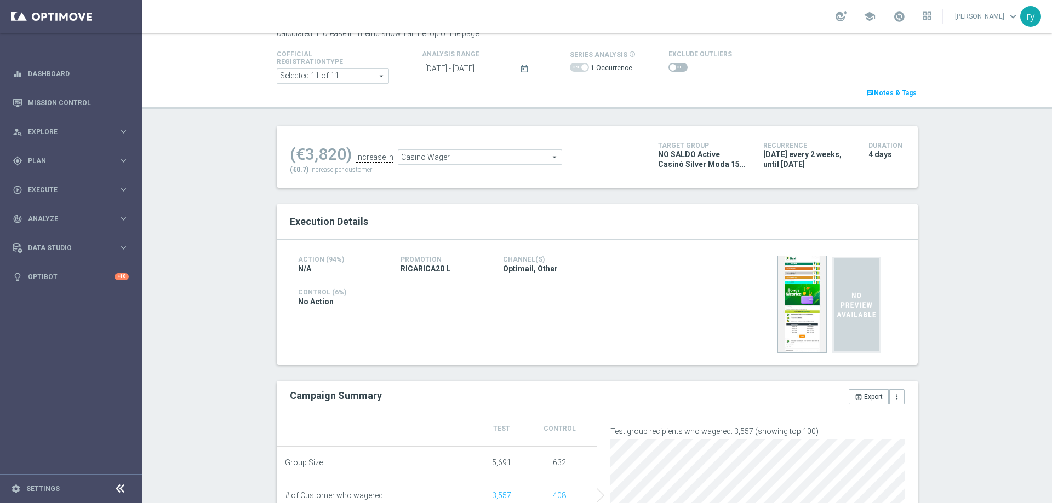
click at [674, 63] on span at bounding box center [677, 67] width 19 height 9
click at [674, 63] on input "checkbox" at bounding box center [677, 67] width 19 height 9
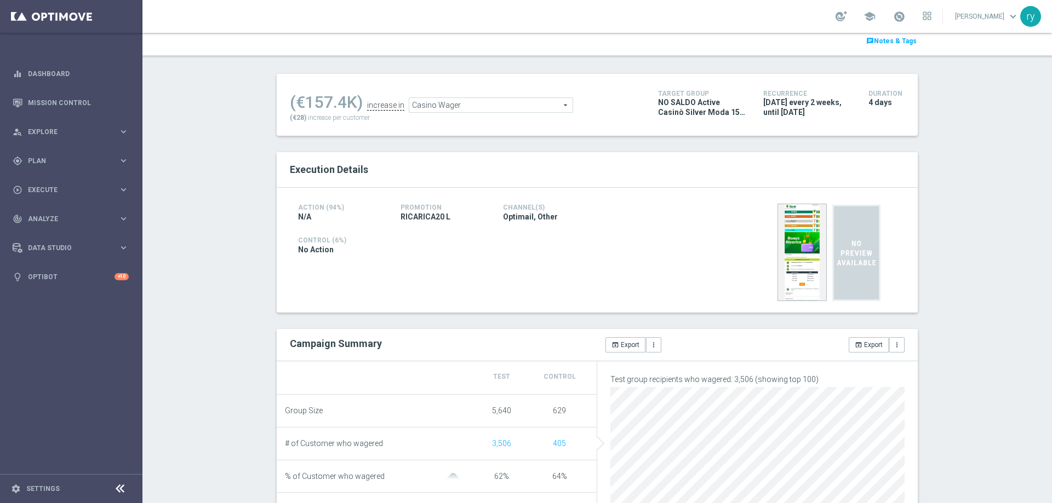
scroll to position [0, 0]
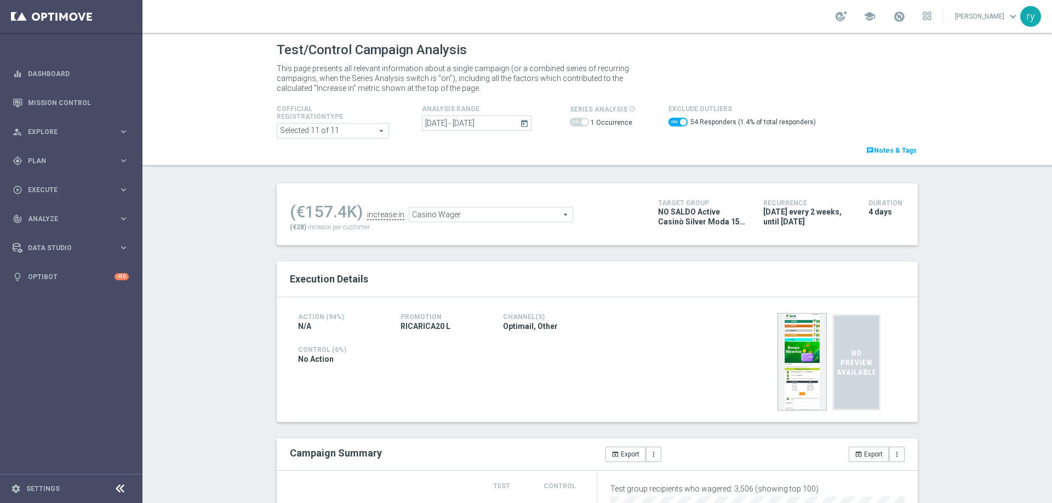
click at [668, 121] on span at bounding box center [677, 122] width 19 height 9
click at [668, 121] on input "checkbox" at bounding box center [677, 122] width 19 height 9
checkbox input "false"
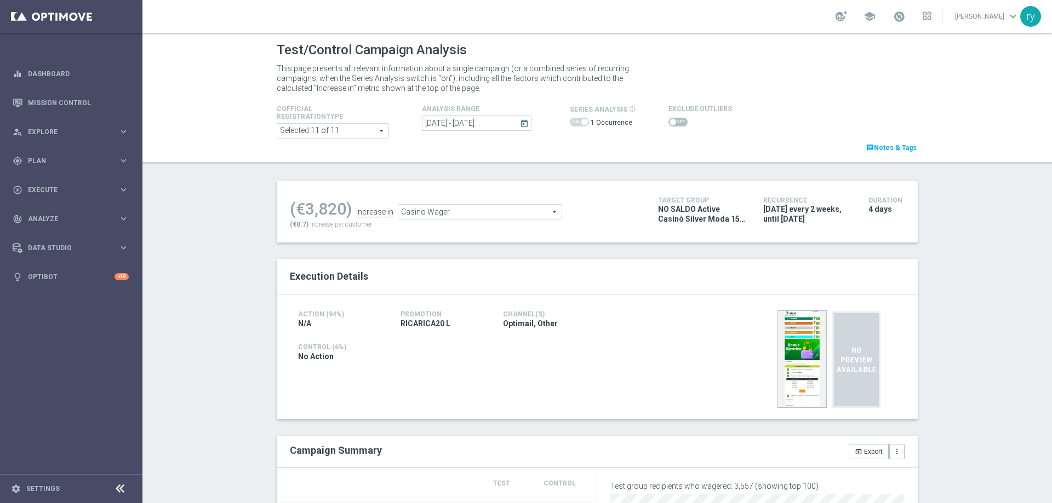
drag, startPoint x: 340, startPoint y: 209, endPoint x: 297, endPoint y: 212, distance: 42.8
click at [297, 212] on div "(€3,820)" at bounding box center [321, 209] width 62 height 20
copy div "3,820"
click at [528, 209] on span "Casino Wager" at bounding box center [479, 212] width 163 height 14
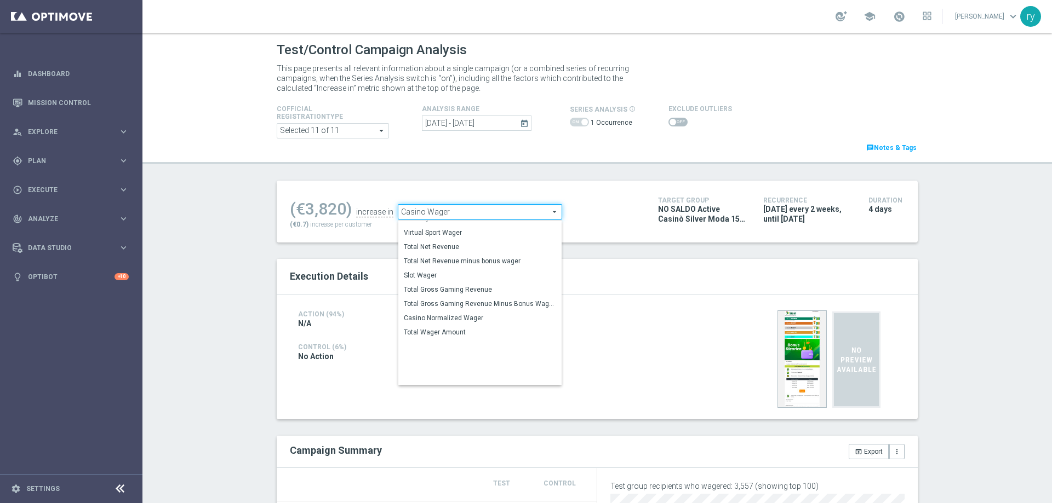
scroll to position [165, 0]
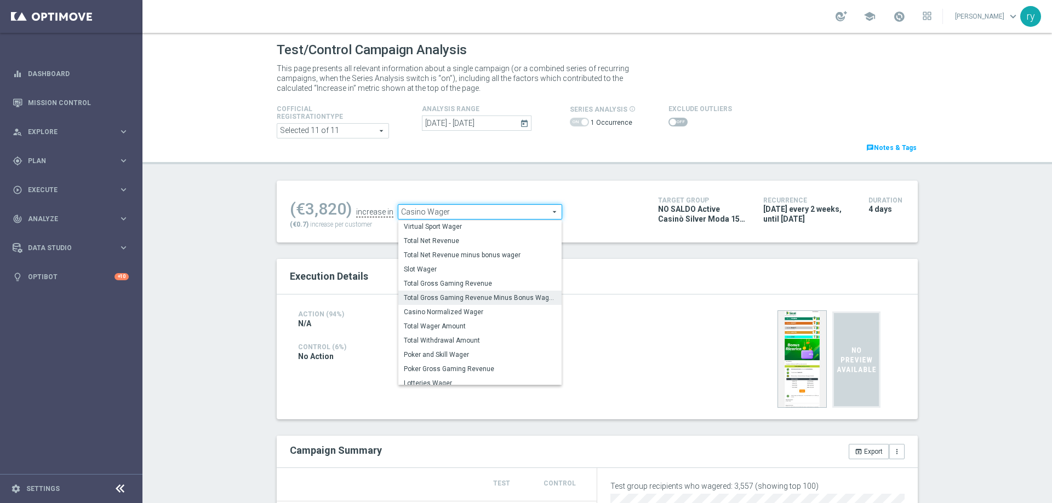
click at [484, 299] on span "Total Gross Gaming Revenue Minus Bonus Wagared" at bounding box center [480, 298] width 152 height 9
type input "Total Gross Gaming Revenue Minus Bonus Wagared"
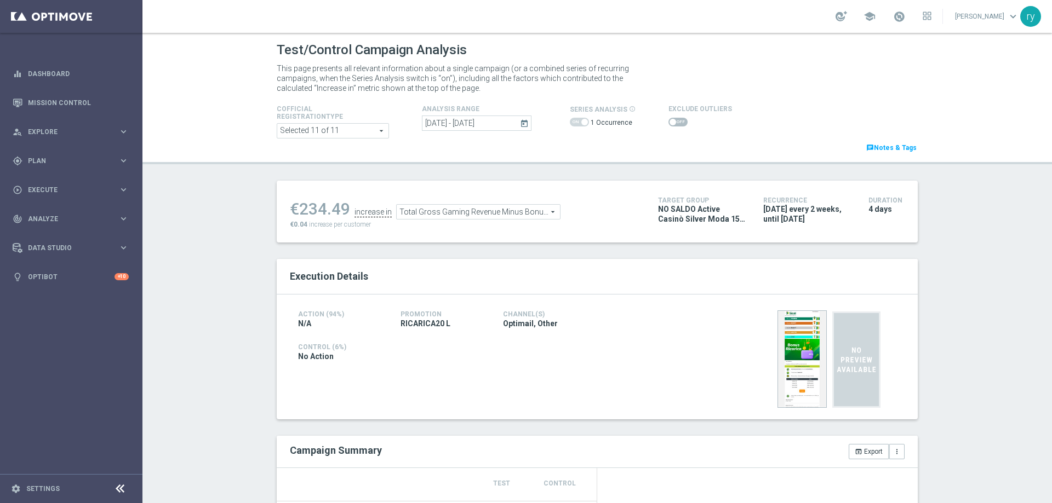
click at [669, 124] on span at bounding box center [672, 122] width 7 height 7
click at [668, 124] on input "checkbox" at bounding box center [677, 122] width 19 height 9
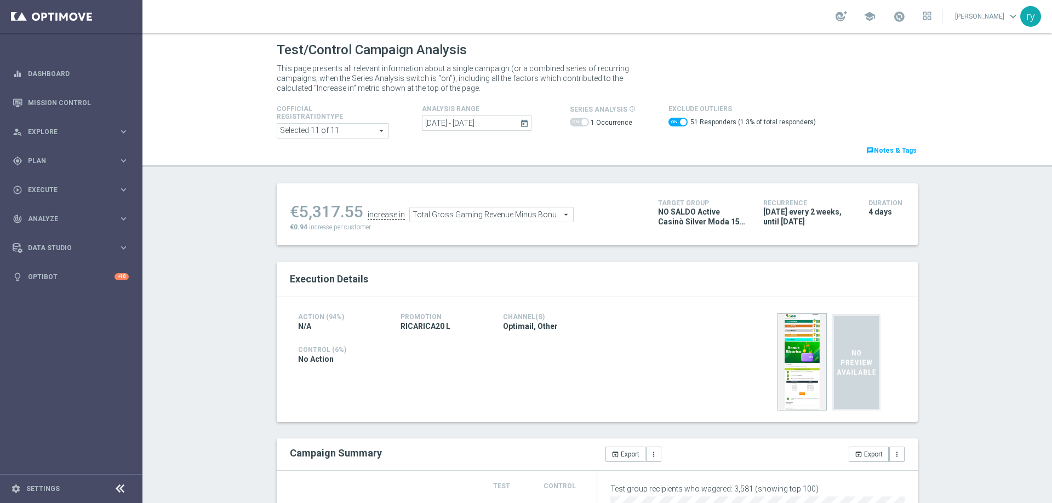
click at [668, 118] on span at bounding box center [677, 122] width 19 height 9
click at [668, 118] on input "checkbox" at bounding box center [677, 122] width 19 height 9
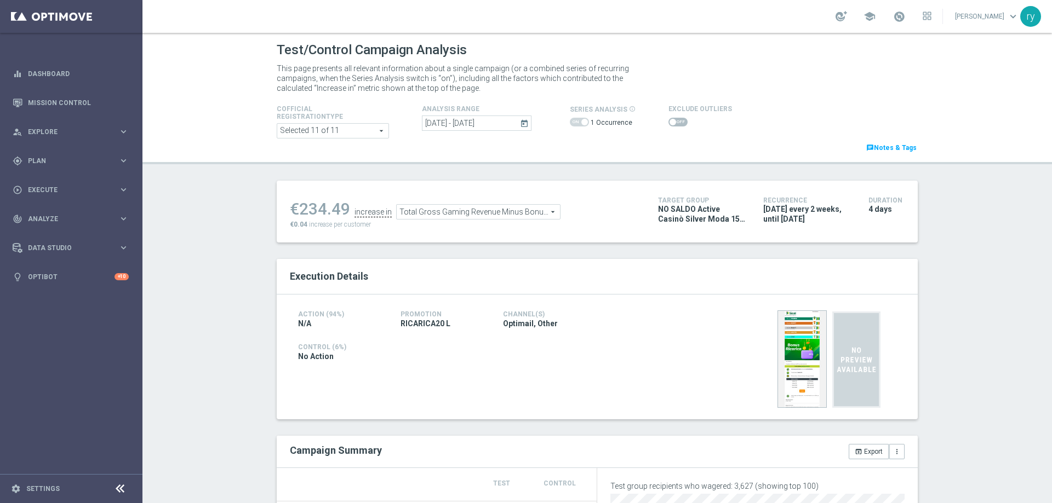
click at [668, 118] on span at bounding box center [677, 122] width 19 height 9
click at [668, 118] on input "checkbox" at bounding box center [677, 122] width 19 height 9
checkbox input "true"
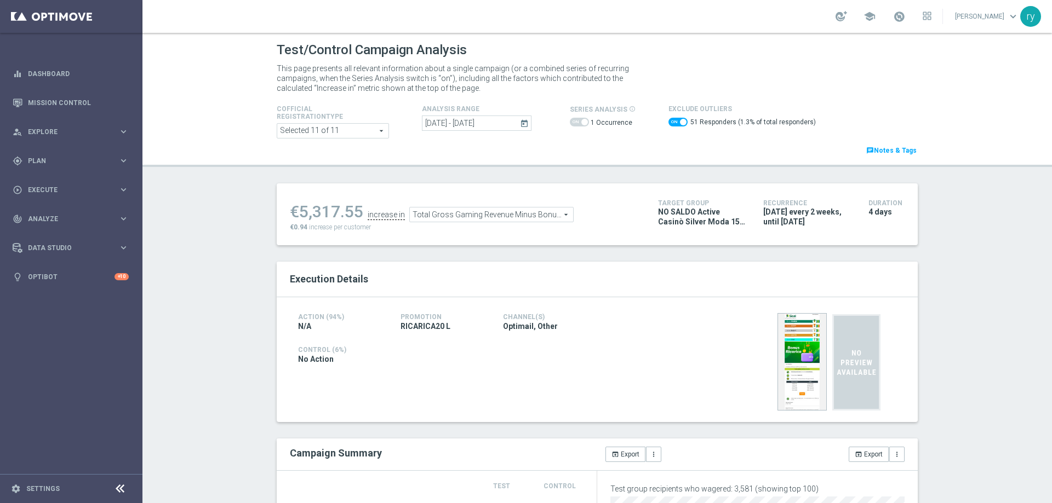
drag, startPoint x: 357, startPoint y: 208, endPoint x: 298, endPoint y: 212, distance: 59.3
click at [298, 212] on div "€5,317.55" at bounding box center [326, 212] width 73 height 20
copy div "5,317.55"
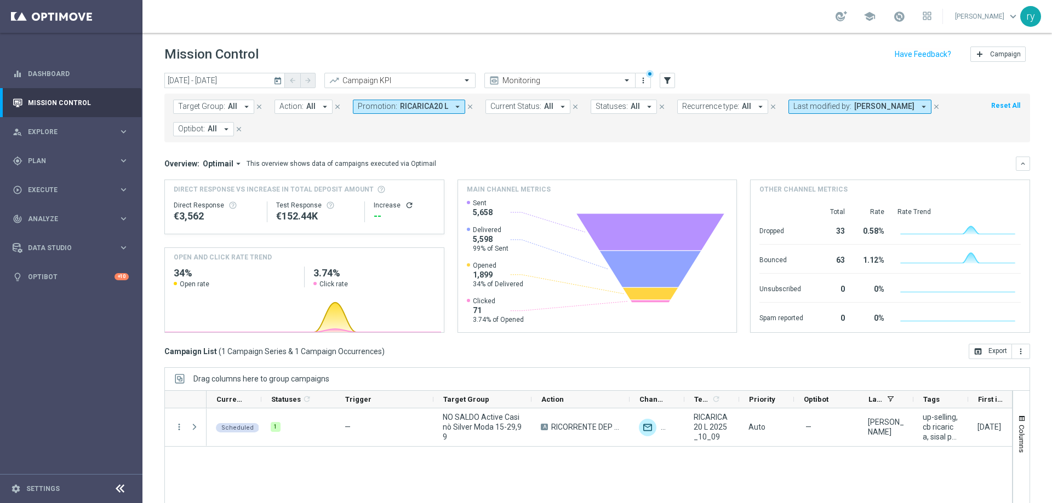
click at [454, 103] on icon "arrow_drop_down" at bounding box center [457, 107] width 10 height 10
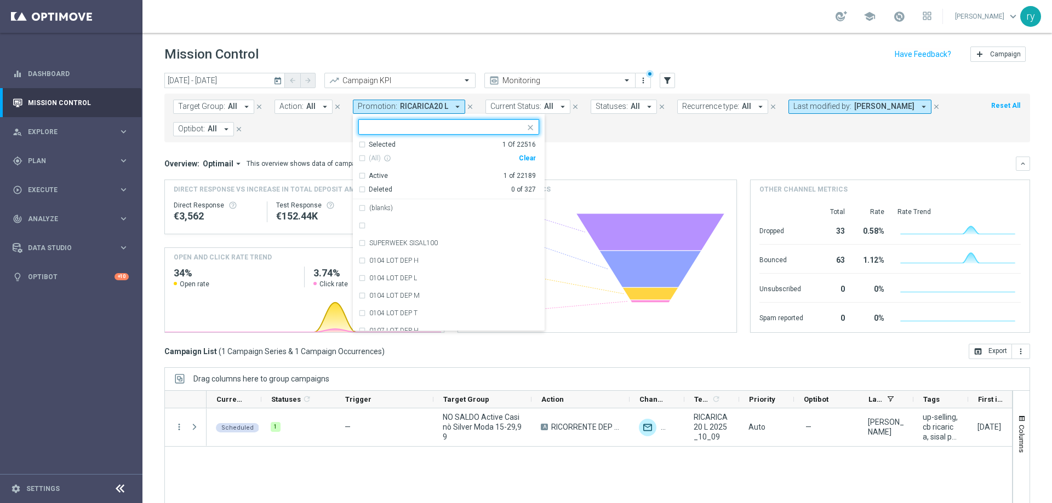
click at [529, 162] on div "(All) info_outline Clear" at bounding box center [446, 159] width 177 height 18
click at [0, 0] on div "Clear" at bounding box center [0, 0] width 0 height 0
click at [438, 127] on input "text" at bounding box center [444, 127] width 160 height 9
paste input "1-W RICARICA15 SL"
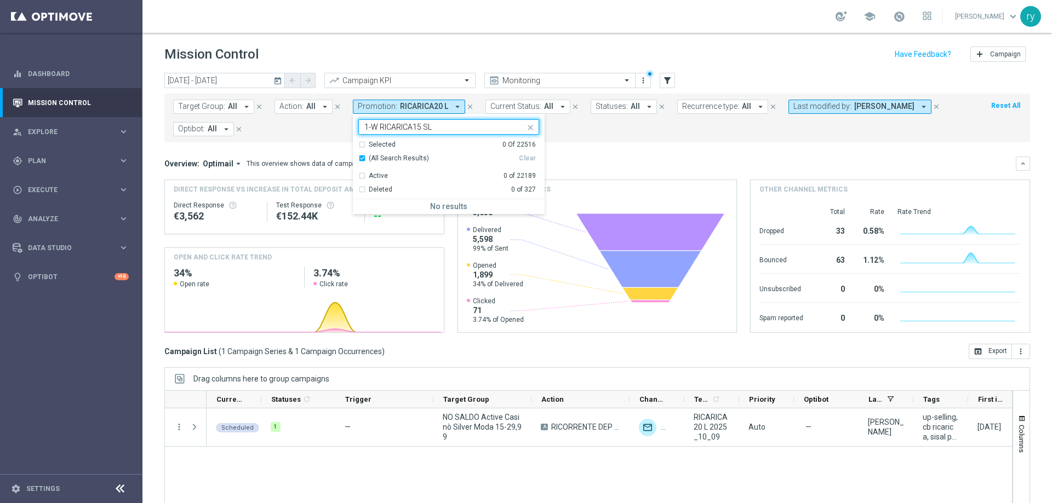
click at [378, 124] on input "1-W RICARICA15 SL" at bounding box center [444, 127] width 160 height 9
click at [388, 207] on label "RICARICA15 SL" at bounding box center [392, 208] width 46 height 7
type input "RICARICA15 SL"
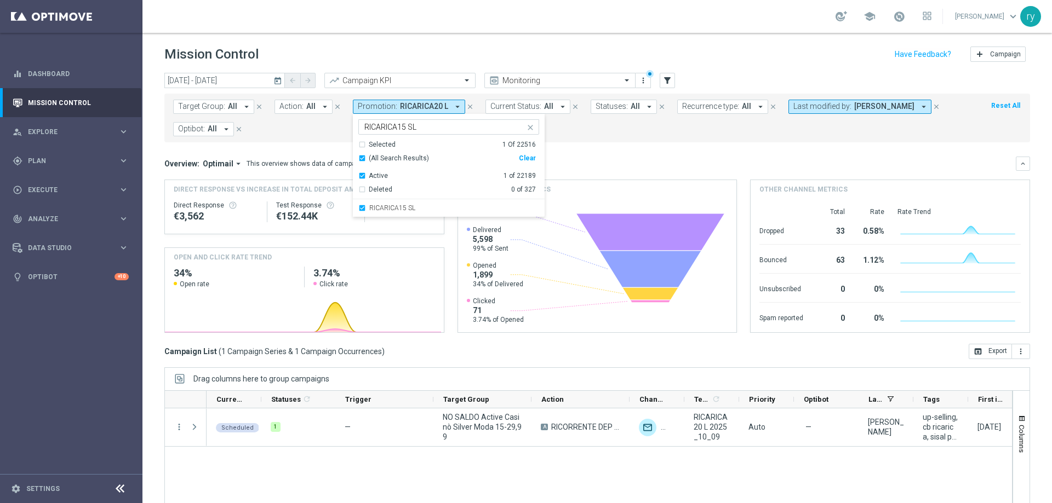
click at [567, 150] on mini-dashboard "Overview: Optimail arrow_drop_down This overview shows data of campaigns execut…" at bounding box center [596, 243] width 865 height 202
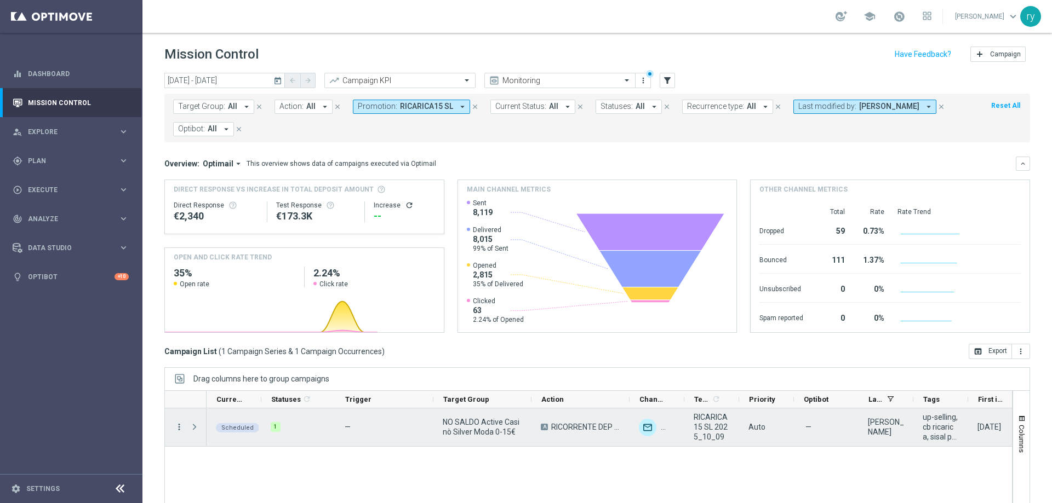
click at [178, 431] on icon "more_vert" at bounding box center [179, 427] width 10 height 10
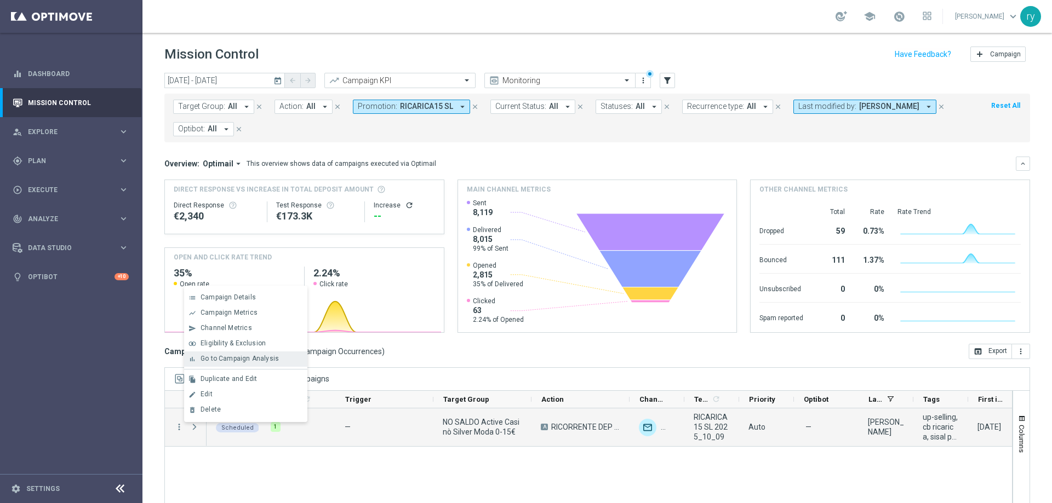
click at [234, 357] on span "Go to Campaign Analysis" at bounding box center [239, 359] width 78 height 8
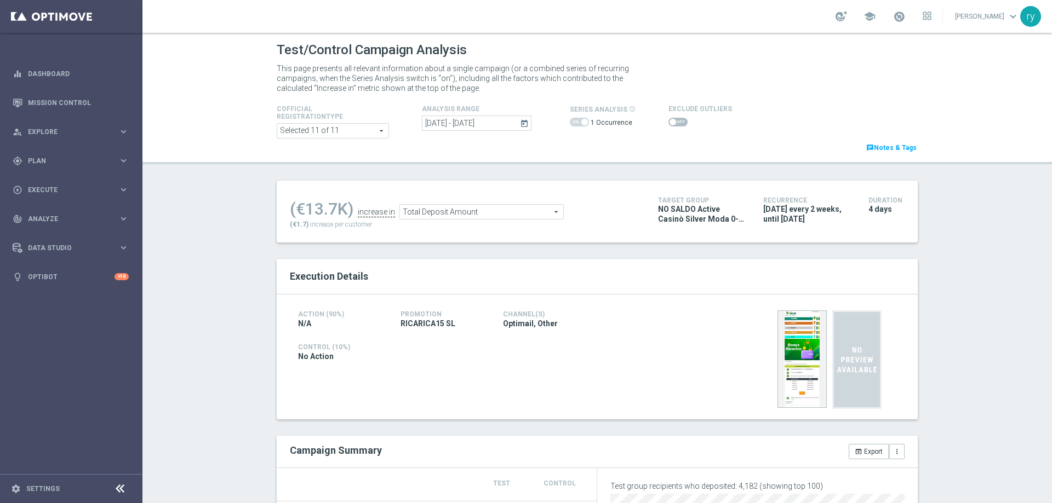
click at [575, 122] on span at bounding box center [579, 122] width 19 height 9
click at [574, 122] on span at bounding box center [579, 122] width 19 height 9
click at [520, 123] on icon "today" at bounding box center [525, 123] width 10 height 10
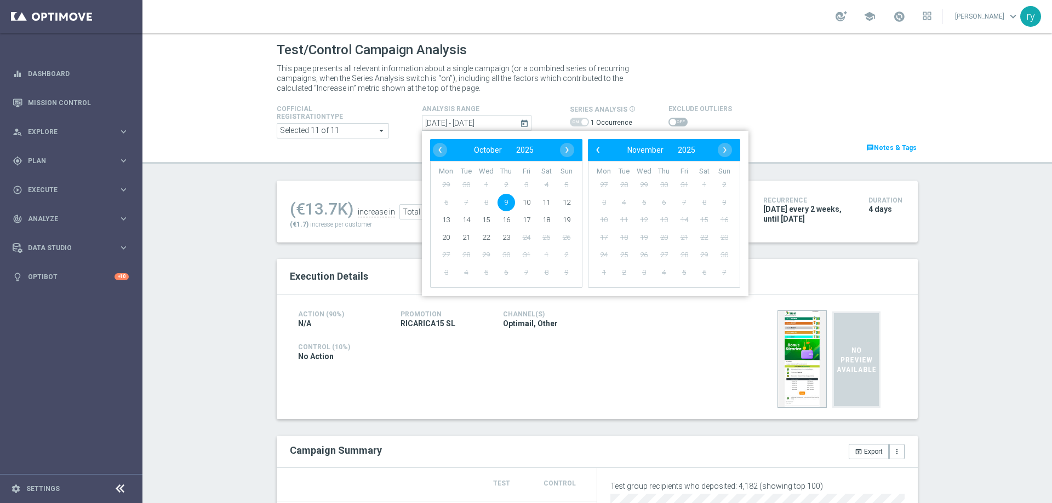
click at [504, 201] on span "9" at bounding box center [506, 203] width 18 height 18
click at [561, 202] on span "12" at bounding box center [567, 203] width 18 height 18
type input "[DATE] - [DATE]"
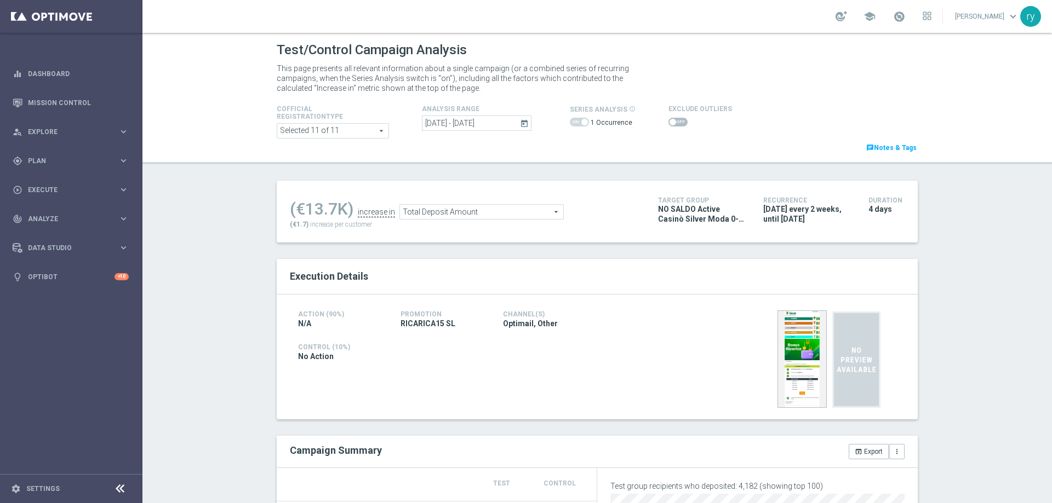
click at [668, 125] on span at bounding box center [677, 122] width 19 height 9
click at [668, 125] on input "checkbox" at bounding box center [677, 122] width 19 height 9
checkbox input "true"
